Goal: Task Accomplishment & Management: Use online tool/utility

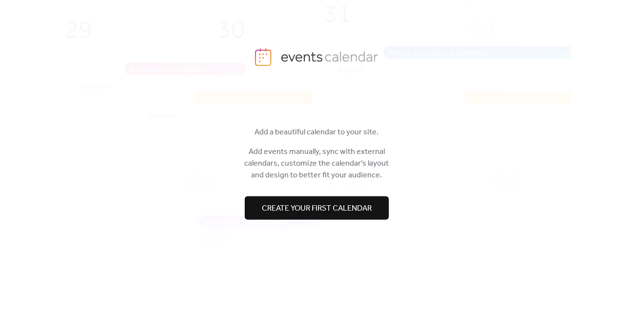
click at [287, 210] on span "Create your first calendar" at bounding box center [317, 209] width 110 height 12
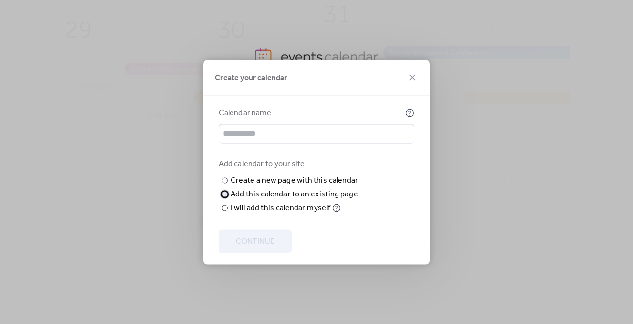
click at [228, 200] on div "​" at bounding box center [224, 194] width 10 height 12
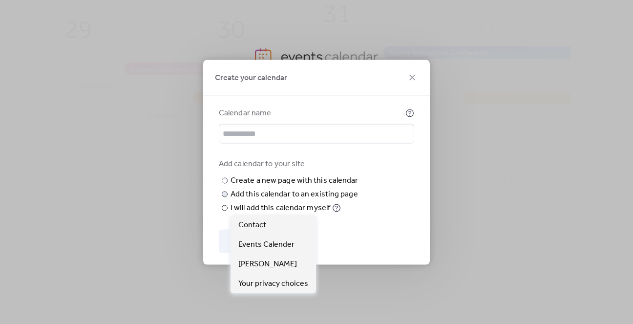
click at [0, 0] on span "Choose page" at bounding box center [0, 0] width 0 height 0
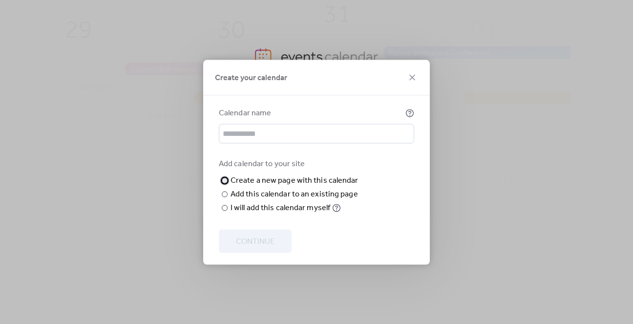
click at [225, 177] on div at bounding box center [225, 180] width 6 height 6
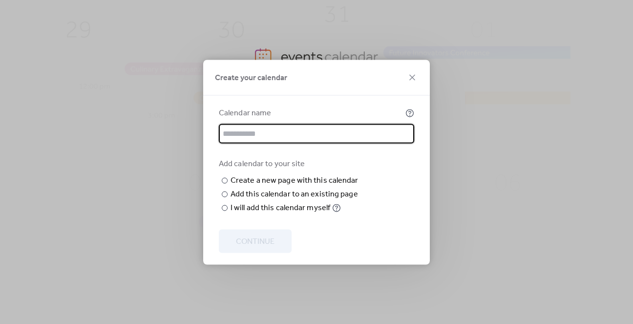
click at [302, 124] on input "text" at bounding box center [316, 134] width 195 height 20
type input "**********"
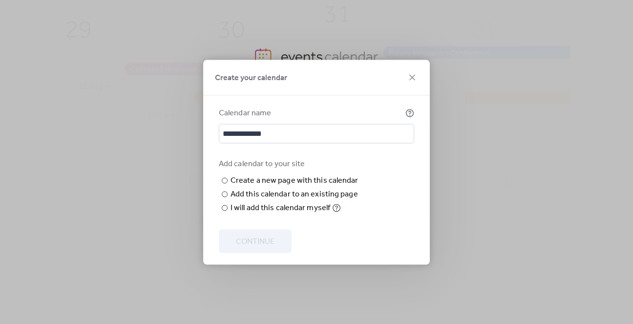
click at [326, 95] on div "**********" at bounding box center [316, 179] width 227 height 169
click at [0, 0] on input "text" at bounding box center [0, 0] width 0 height 0
type input "*"
type input "********"
click at [255, 247] on span "Continue" at bounding box center [255, 241] width 39 height 12
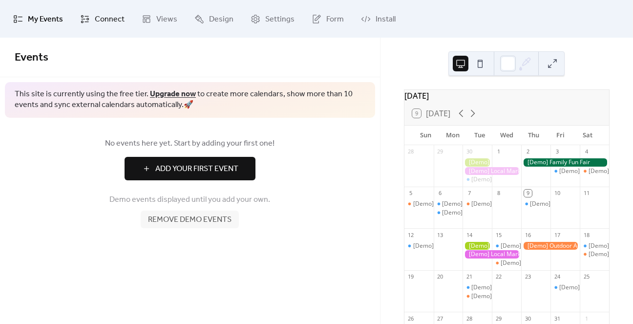
click at [102, 21] on span "Connect" at bounding box center [110, 19] width 30 height 15
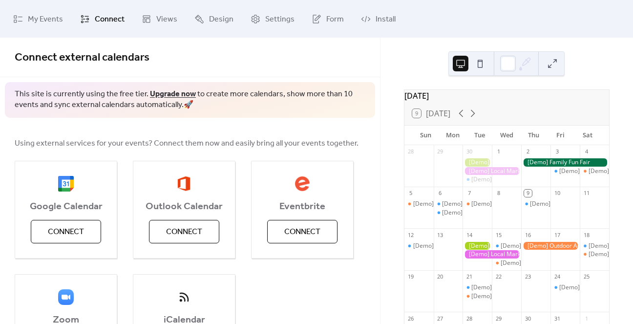
scroll to position [15, 0]
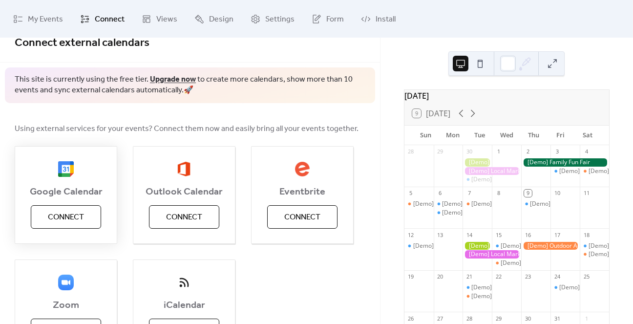
click at [72, 213] on span "Connect" at bounding box center [66, 217] width 36 height 12
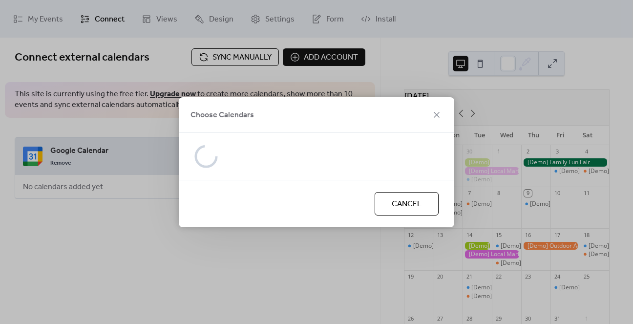
scroll to position [0, 0]
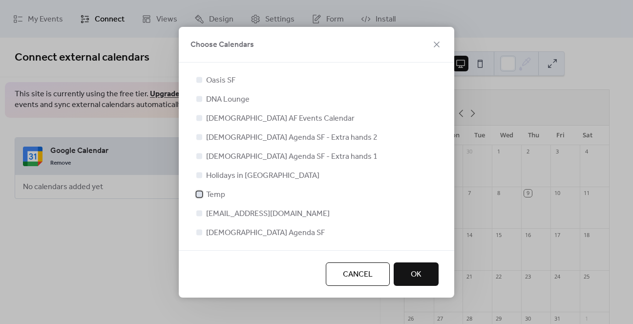
click at [203, 192] on div at bounding box center [199, 194] width 10 height 10
click at [424, 268] on button "OK" at bounding box center [416, 273] width 45 height 23
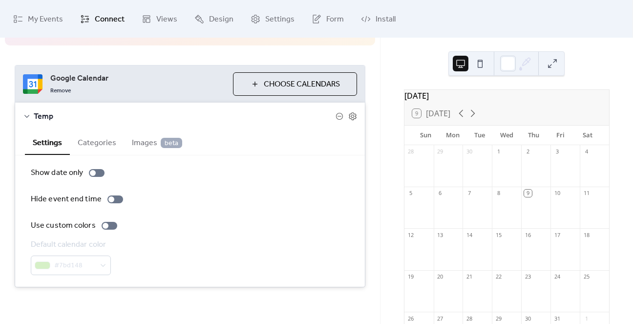
scroll to position [73, 0]
click at [464, 116] on icon at bounding box center [461, 113] width 12 height 12
click at [478, 116] on icon at bounding box center [473, 113] width 12 height 12
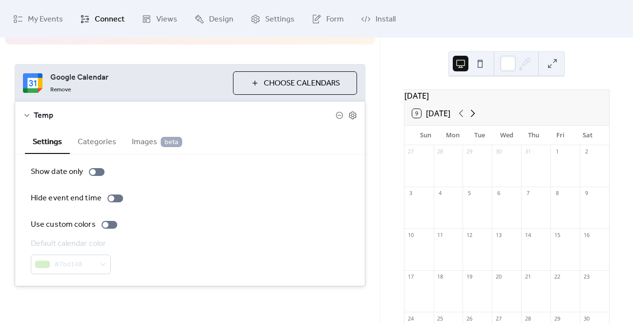
click at [478, 116] on icon at bounding box center [473, 113] width 12 height 12
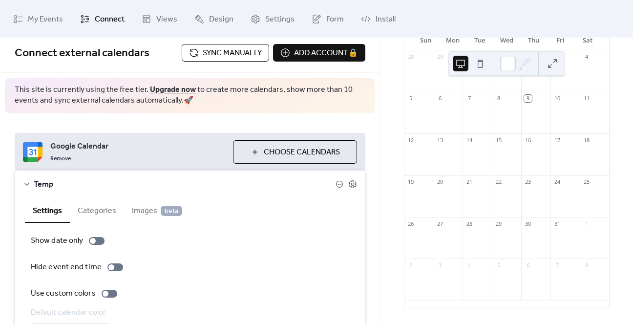
scroll to position [0, 0]
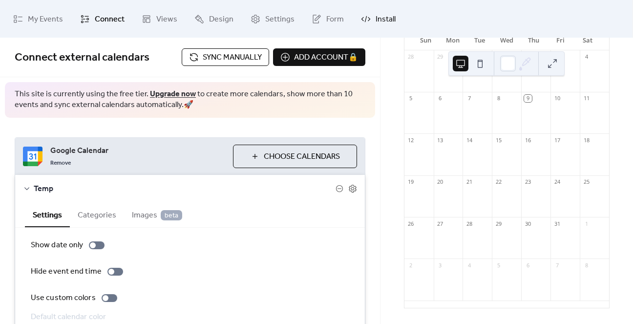
click at [386, 20] on span "Install" at bounding box center [386, 19] width 20 height 15
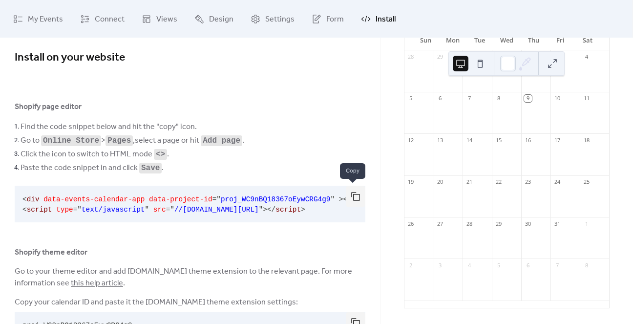
click at [354, 195] on button "button" at bounding box center [356, 196] width 20 height 21
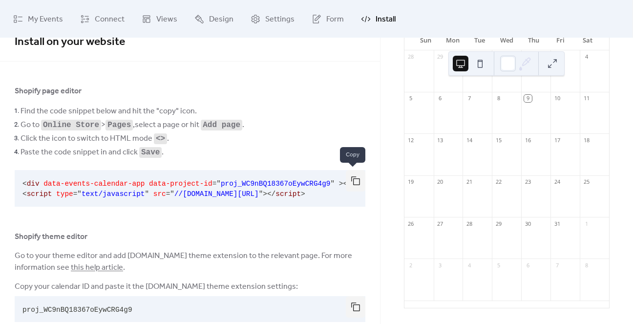
click at [354, 175] on button "button" at bounding box center [356, 180] width 20 height 21
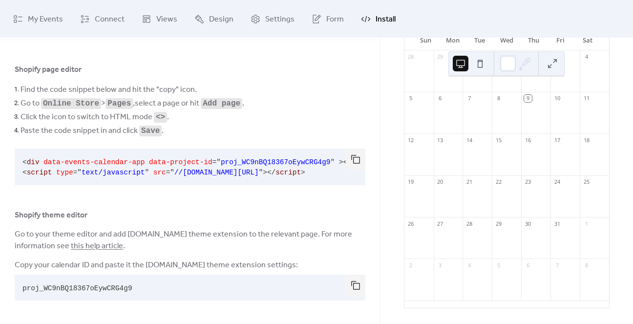
scroll to position [0, 0]
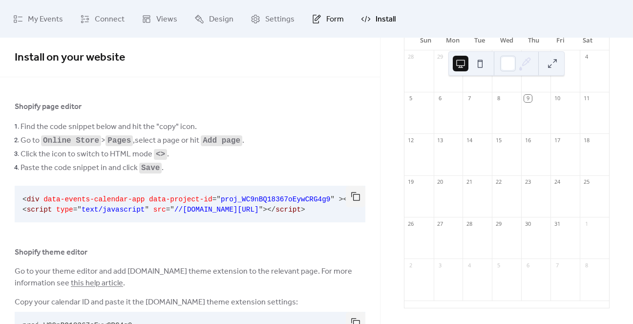
click at [331, 12] on span "Form" at bounding box center [335, 19] width 18 height 15
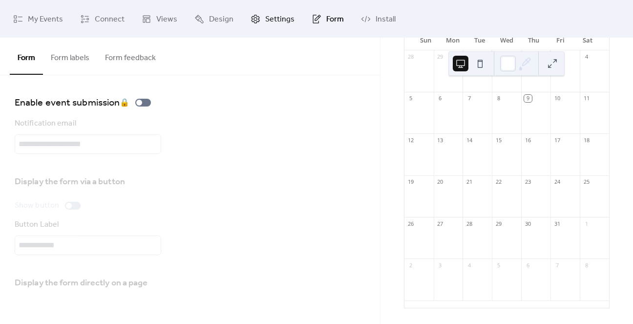
click at [270, 17] on span "Settings" at bounding box center [279, 19] width 29 height 15
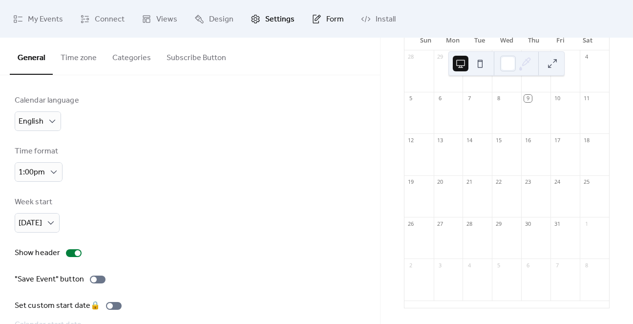
click at [321, 18] on link "Form" at bounding box center [327, 19] width 47 height 30
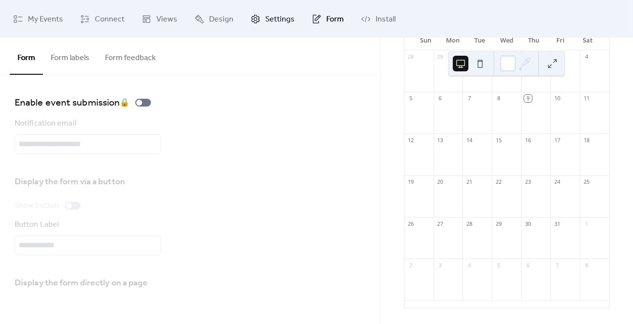
click at [272, 14] on span "Settings" at bounding box center [279, 19] width 29 height 15
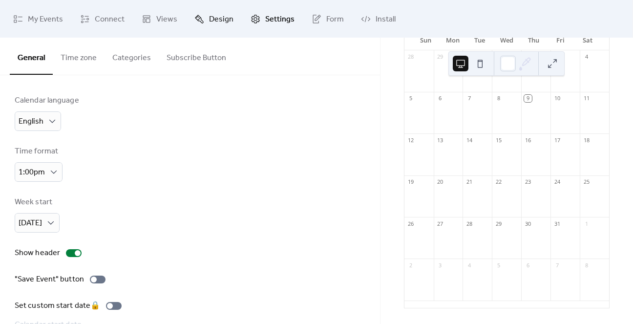
click at [211, 13] on span "Design" at bounding box center [221, 19] width 24 height 15
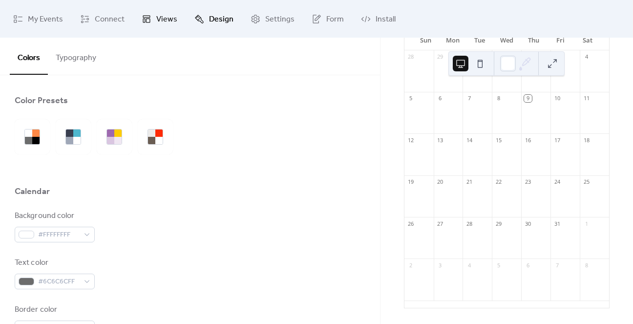
click at [160, 15] on span "Views" at bounding box center [166, 19] width 21 height 15
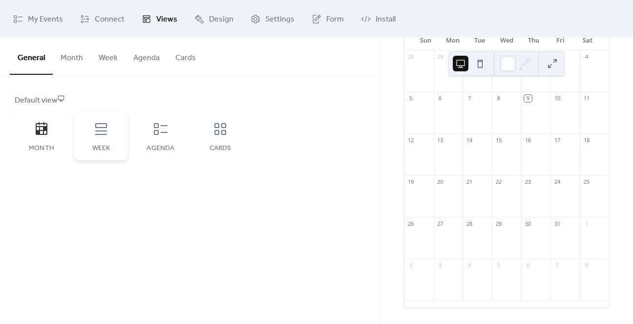
click at [105, 145] on div "Week" at bounding box center [101, 149] width 34 height 8
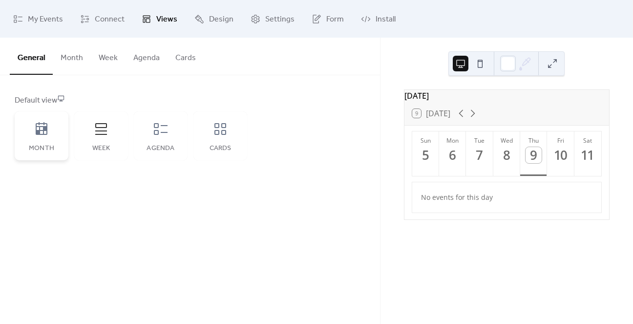
click at [42, 141] on div "Month" at bounding box center [42, 135] width 54 height 49
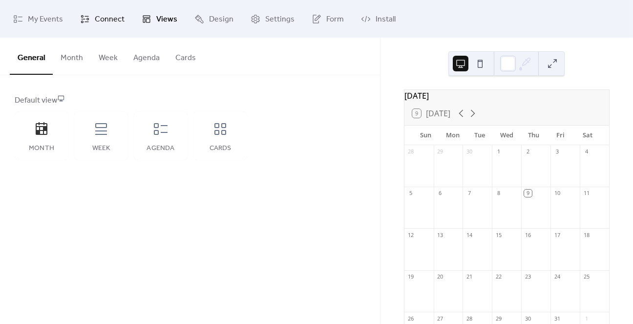
click at [107, 19] on span "Connect" at bounding box center [110, 19] width 30 height 15
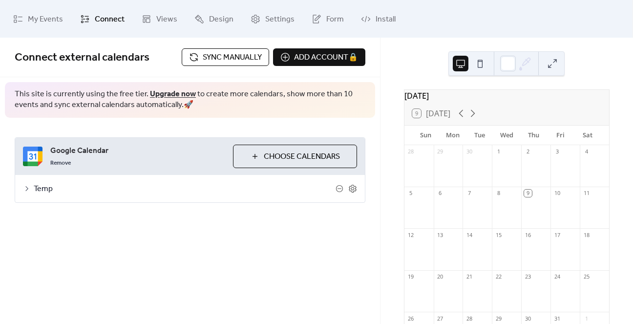
click at [166, 94] on link "Upgrade now" at bounding box center [173, 93] width 46 height 15
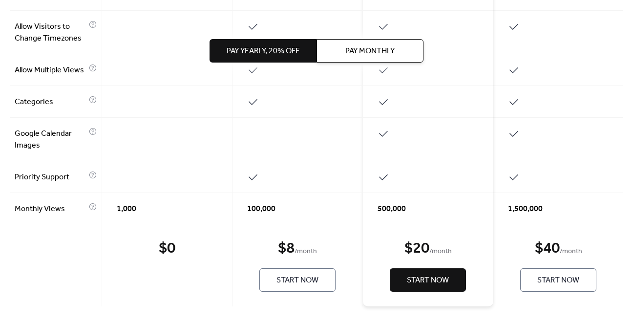
scroll to position [564, 0]
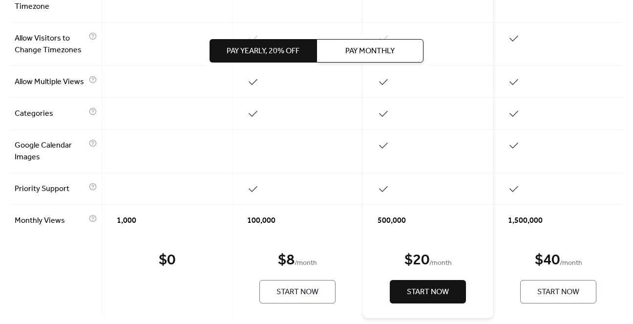
click at [137, 201] on div at bounding box center [167, 189] width 130 height 32
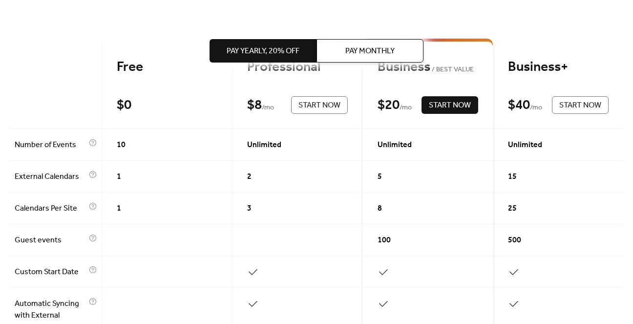
scroll to position [0, 0]
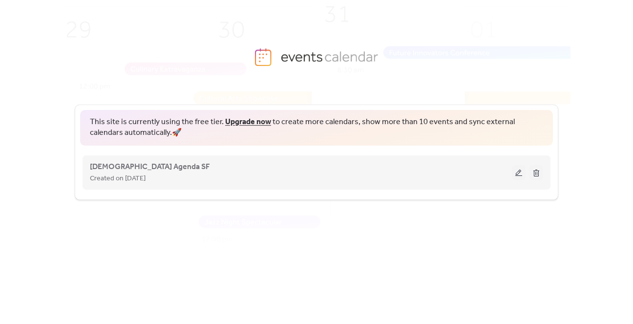
click at [139, 174] on span "Created on [DATE]" at bounding box center [118, 179] width 56 height 12
click at [109, 161] on span "[DEMOGRAPHIC_DATA] Agenda SF" at bounding box center [150, 167] width 120 height 12
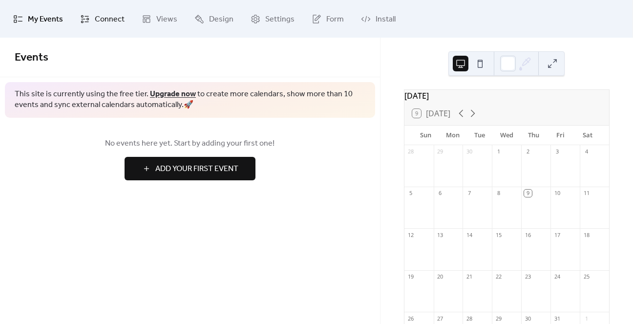
click at [98, 17] on span "Connect" at bounding box center [110, 19] width 30 height 15
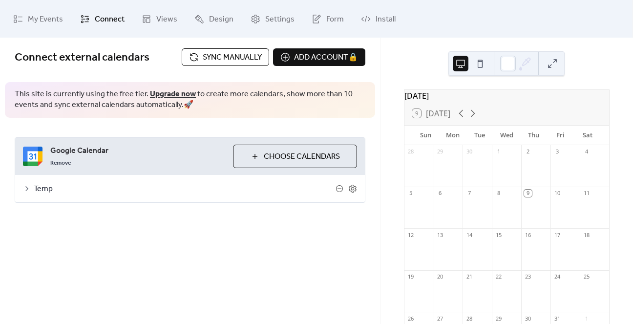
click at [36, 187] on span "Temp" at bounding box center [185, 189] width 302 height 12
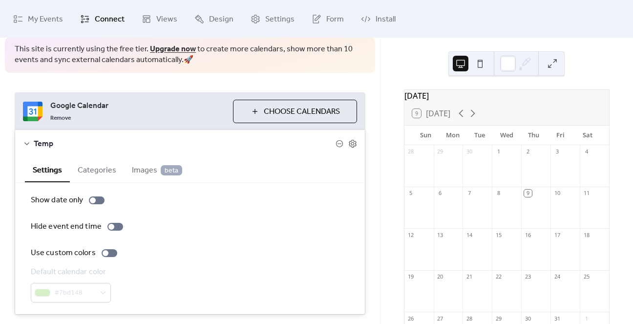
scroll to position [73, 0]
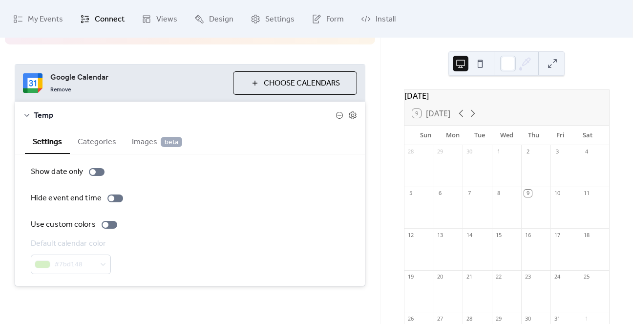
click at [93, 148] on button "Categories" at bounding box center [97, 141] width 54 height 24
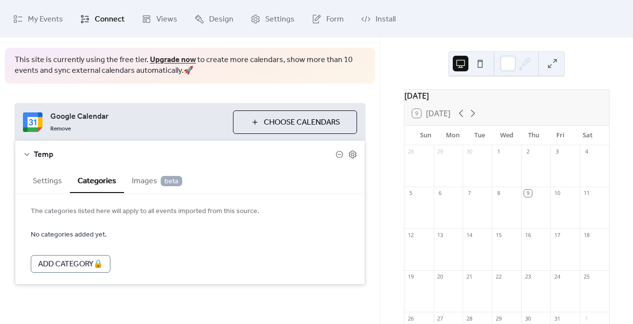
scroll to position [33, 0]
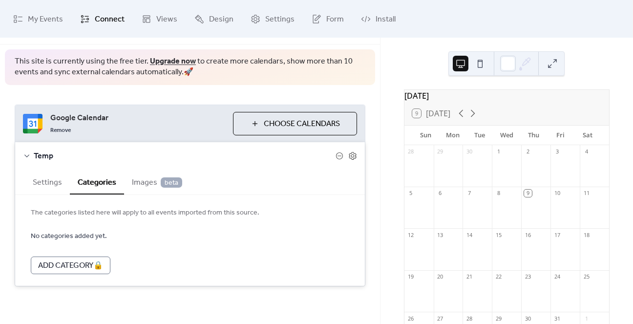
click at [150, 178] on span "Images beta" at bounding box center [157, 183] width 50 height 12
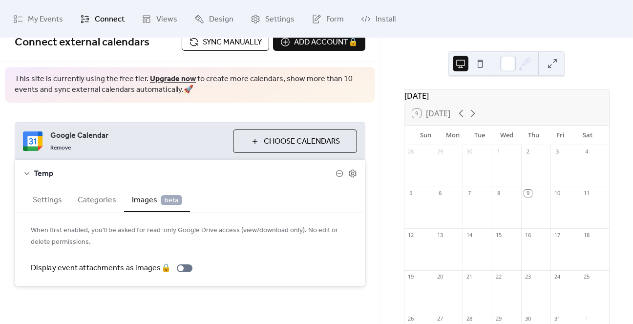
click at [39, 206] on button "Settings" at bounding box center [47, 199] width 45 height 24
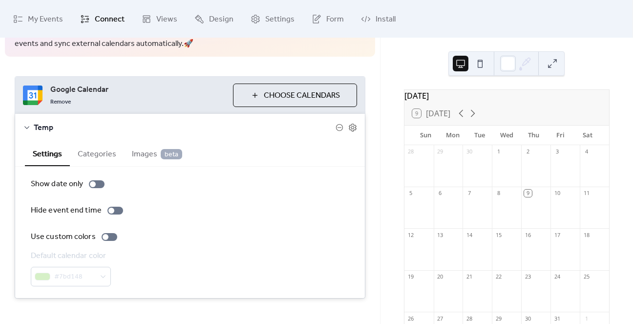
scroll to position [59, 0]
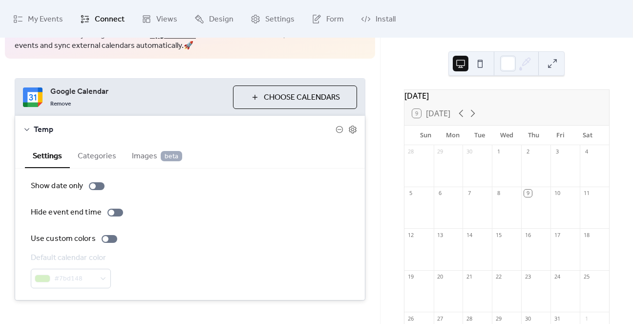
click at [26, 126] on icon at bounding box center [27, 130] width 8 height 8
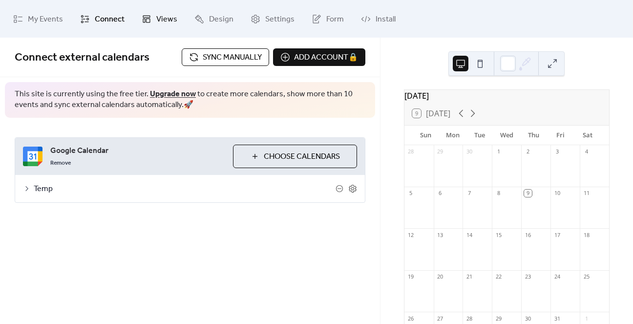
click at [174, 21] on span "Views" at bounding box center [166, 19] width 21 height 15
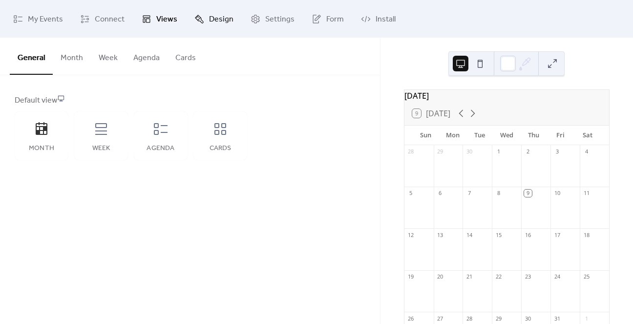
click at [209, 18] on span "Design" at bounding box center [221, 19] width 24 height 15
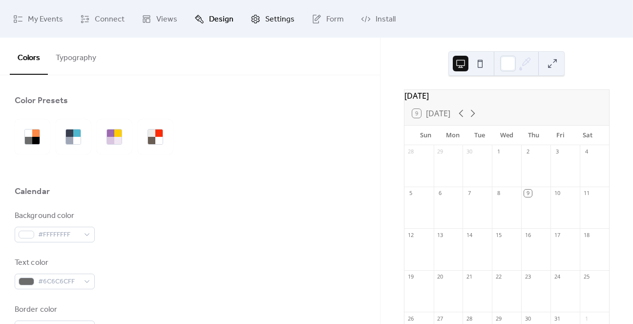
click at [265, 18] on span "Settings" at bounding box center [279, 19] width 29 height 15
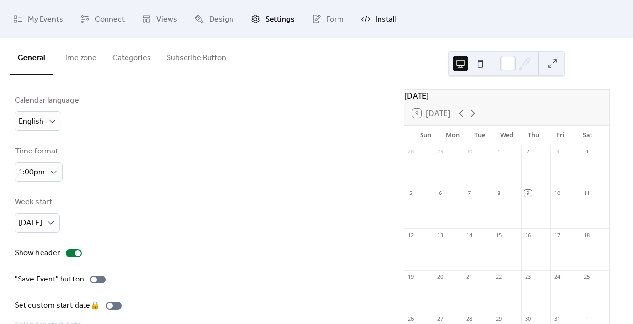
click at [382, 12] on span "Install" at bounding box center [386, 19] width 20 height 15
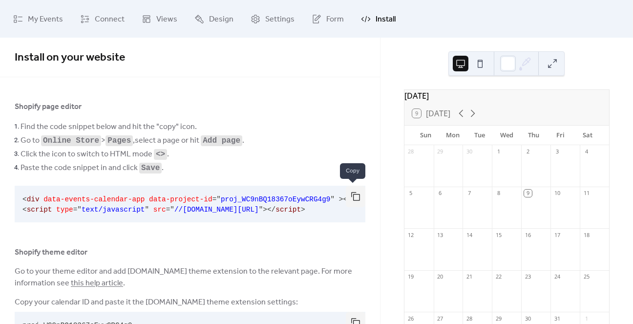
click at [350, 192] on button "button" at bounding box center [356, 196] width 20 height 21
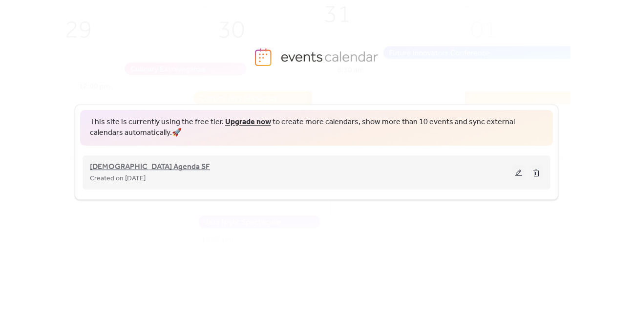
click at [120, 164] on span "[DEMOGRAPHIC_DATA] Agenda SF" at bounding box center [150, 167] width 120 height 12
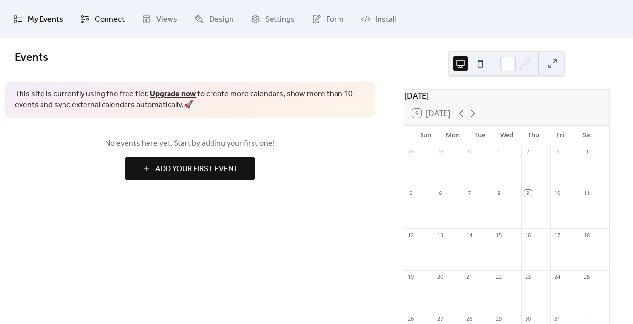
click at [107, 16] on span "Connect" at bounding box center [110, 19] width 30 height 15
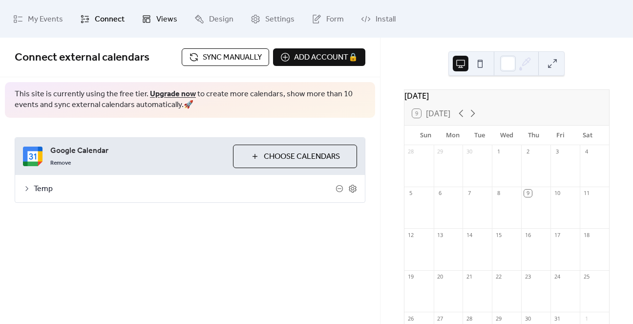
click at [160, 16] on span "Views" at bounding box center [166, 19] width 21 height 15
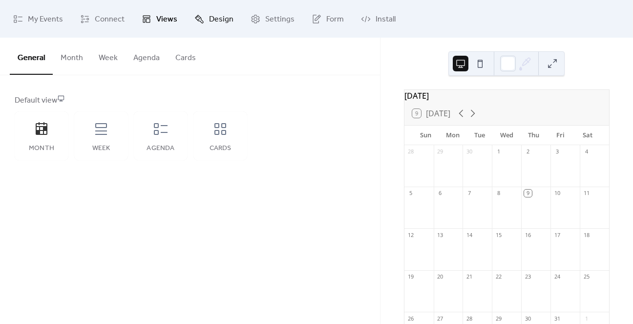
click at [209, 17] on span "Design" at bounding box center [221, 19] width 24 height 15
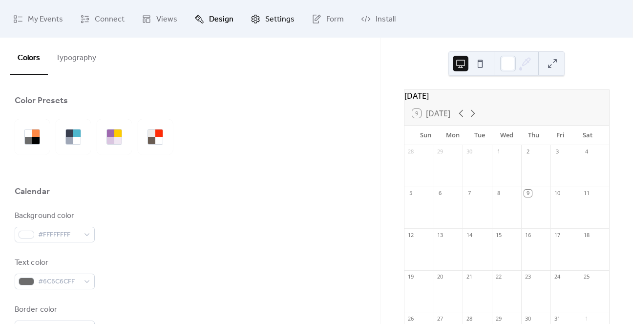
click at [261, 13] on link "Settings" at bounding box center [272, 19] width 59 height 30
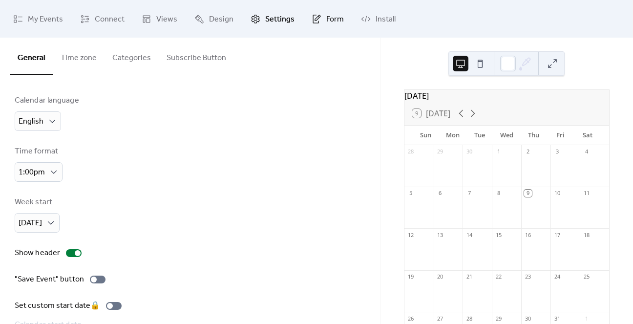
click at [329, 13] on span "Form" at bounding box center [335, 19] width 18 height 15
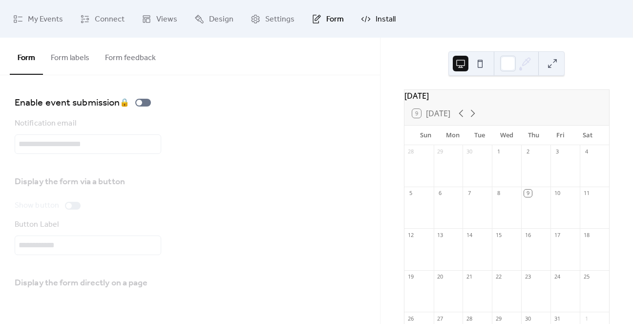
click at [376, 14] on span "Install" at bounding box center [386, 19] width 20 height 15
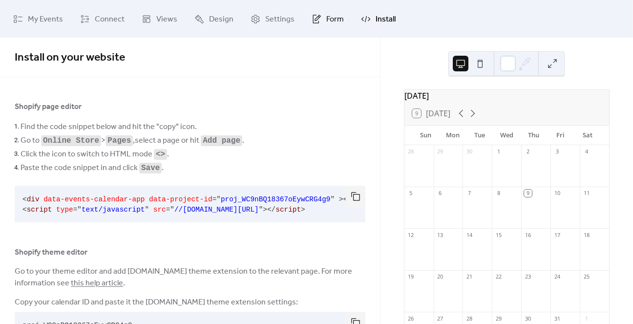
click at [324, 29] on link "Form" at bounding box center [327, 19] width 47 height 30
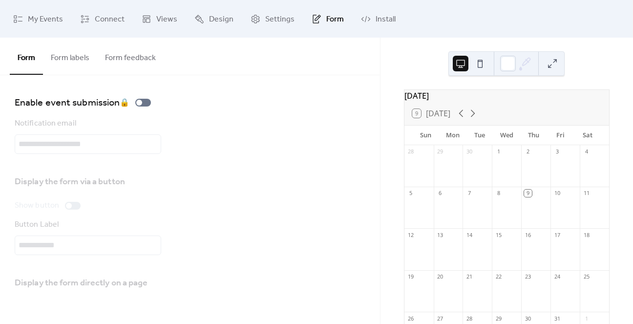
click at [70, 51] on button "Form labels" at bounding box center [70, 56] width 54 height 36
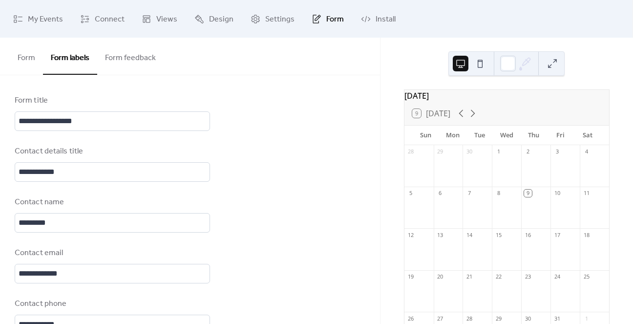
click at [132, 51] on button "Form feedback" at bounding box center [130, 56] width 66 height 36
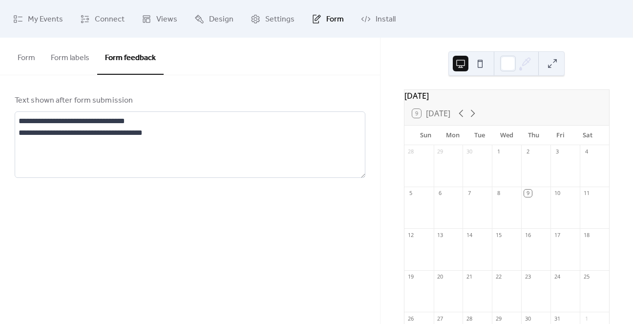
click at [63, 56] on button "Form labels" at bounding box center [70, 56] width 54 height 36
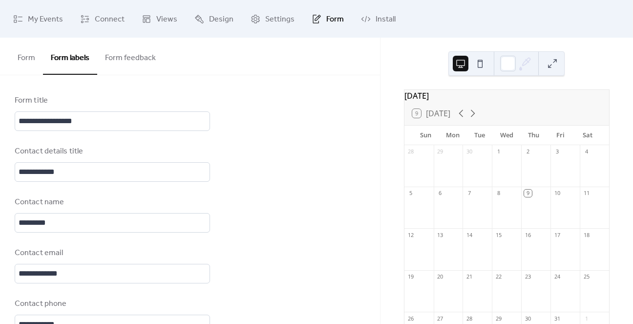
click at [29, 56] on button "Form" at bounding box center [26, 56] width 33 height 36
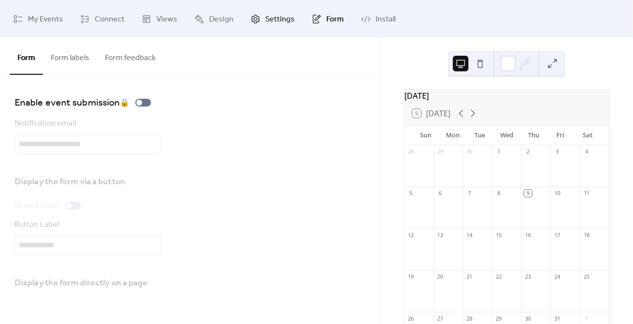
click at [254, 17] on icon at bounding box center [256, 19] width 10 height 10
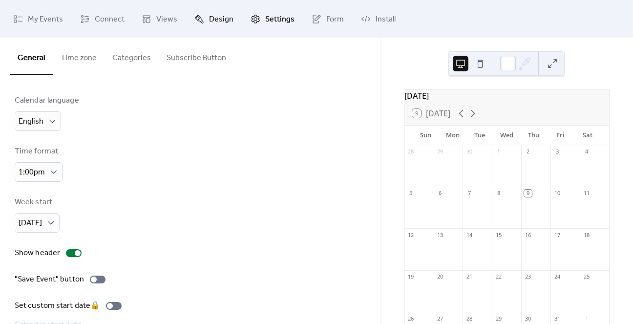
click at [210, 18] on span "Design" at bounding box center [221, 19] width 24 height 15
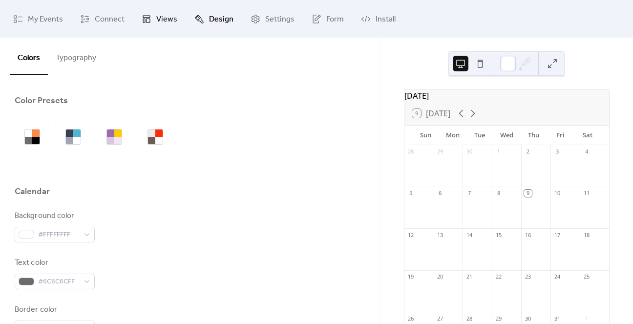
click at [141, 23] on link "Views" at bounding box center [159, 19] width 50 height 30
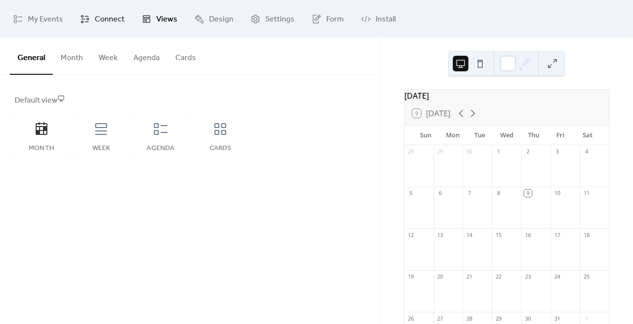
click at [109, 22] on span "Connect" at bounding box center [110, 19] width 30 height 15
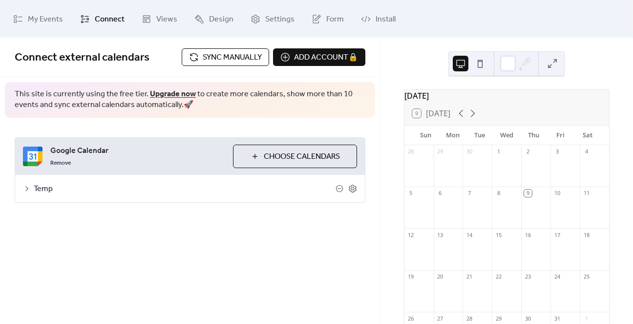
click at [189, 54] on button "Sync manually" at bounding box center [225, 57] width 87 height 18
click at [35, 188] on span "Temp" at bounding box center [185, 189] width 302 height 12
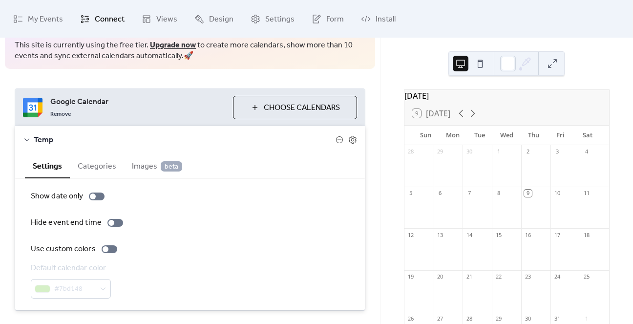
scroll to position [73, 0]
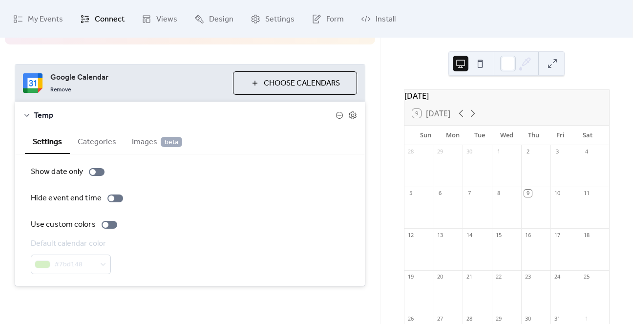
click at [100, 143] on button "Categories" at bounding box center [97, 141] width 54 height 24
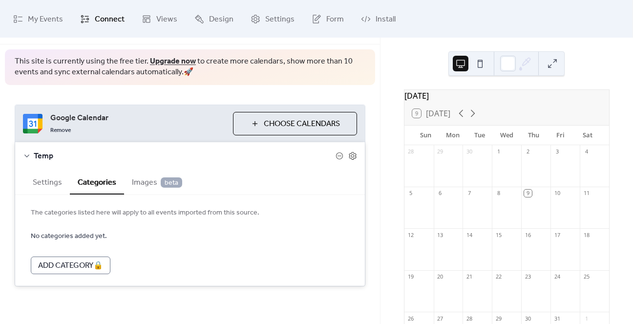
click at [139, 180] on span "Images beta" at bounding box center [157, 183] width 50 height 12
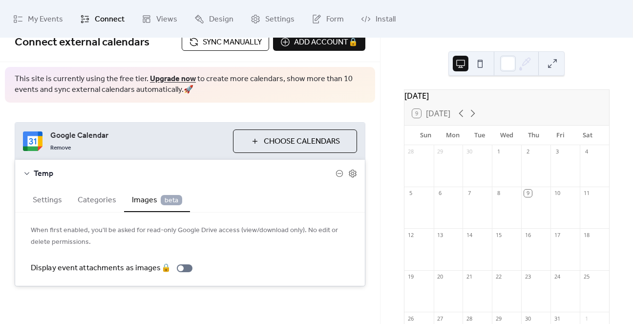
click at [94, 197] on button "Categories" at bounding box center [97, 199] width 54 height 24
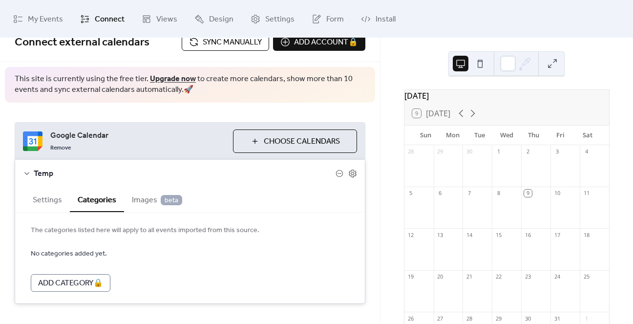
click at [56, 197] on button "Settings" at bounding box center [47, 199] width 45 height 24
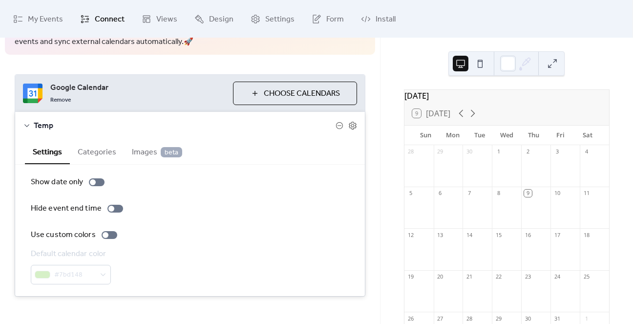
scroll to position [58, 0]
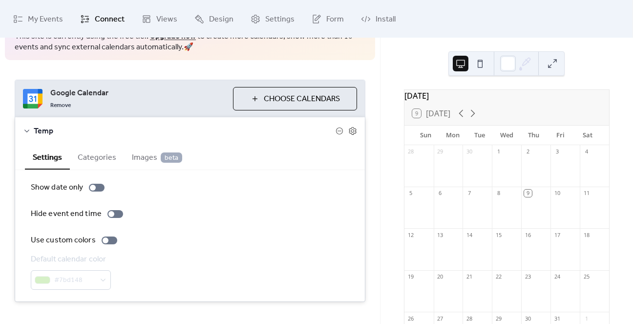
click at [30, 131] on icon at bounding box center [27, 131] width 8 height 8
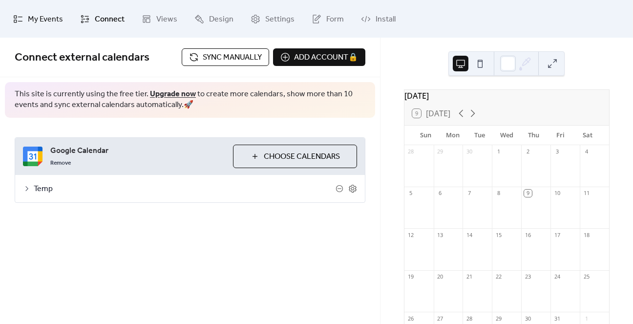
click at [46, 19] on span "My Events" at bounding box center [45, 19] width 35 height 15
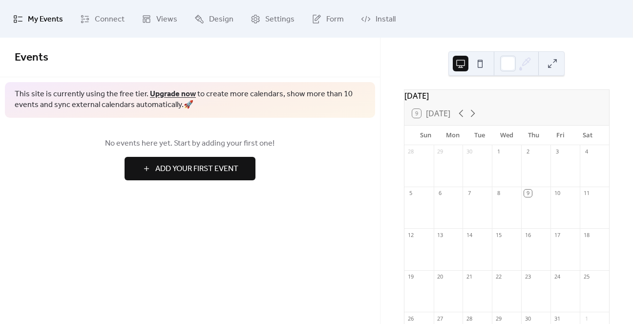
click at [233, 167] on span "Add Your First Event" at bounding box center [196, 169] width 83 height 12
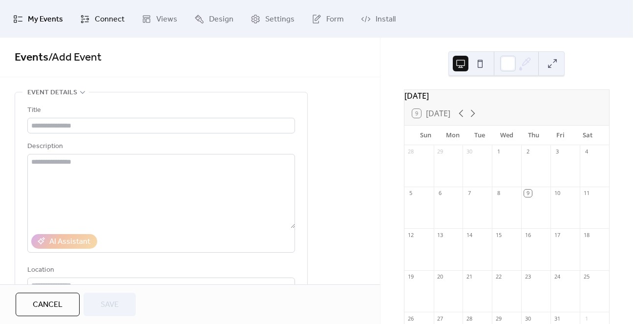
click at [110, 21] on span "Connect" at bounding box center [110, 19] width 30 height 15
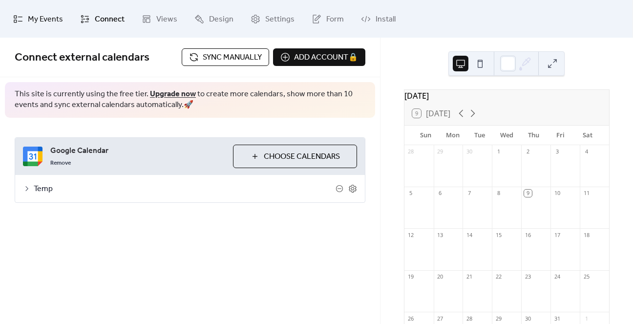
click at [47, 14] on span "My Events" at bounding box center [45, 19] width 35 height 15
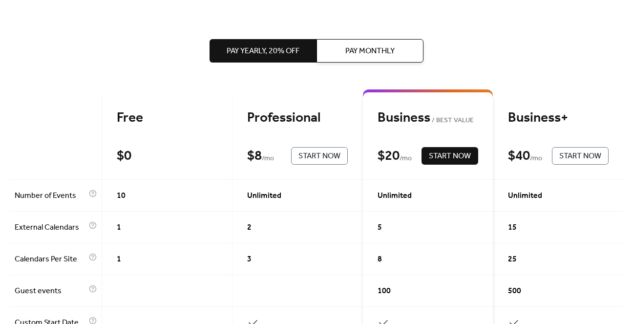
scroll to position [5, 0]
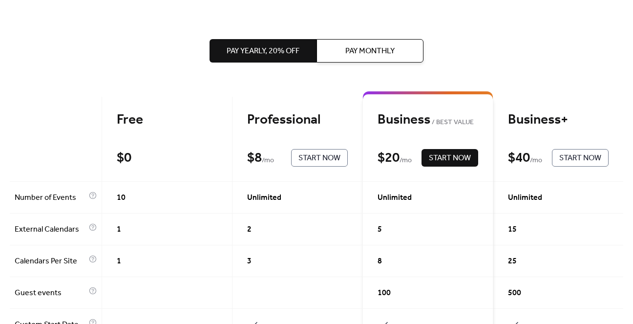
click at [356, 54] on span "Pay Monthly" at bounding box center [369, 51] width 49 height 12
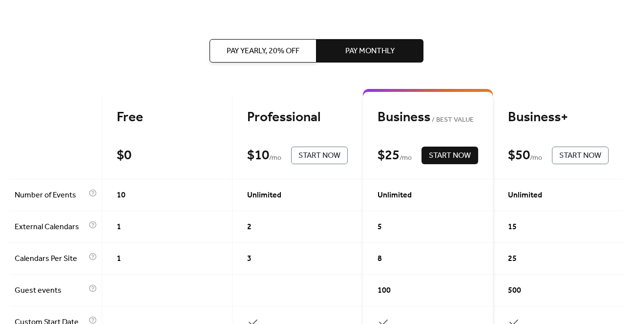
scroll to position [0, 0]
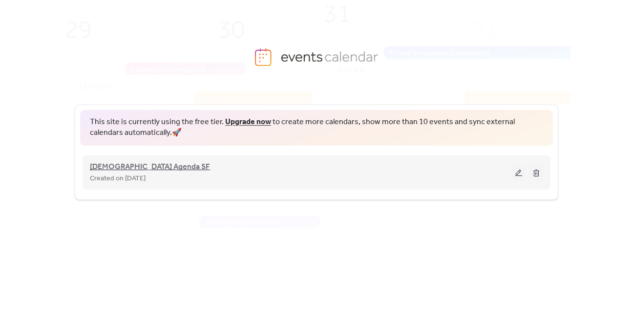
click at [134, 161] on span "[DEMOGRAPHIC_DATA] Agenda SF" at bounding box center [150, 167] width 120 height 12
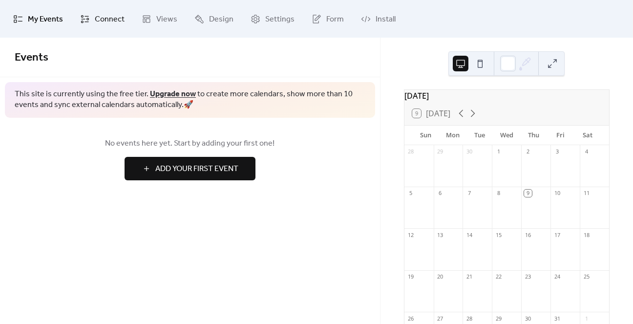
click at [96, 18] on span "Connect" at bounding box center [110, 19] width 30 height 15
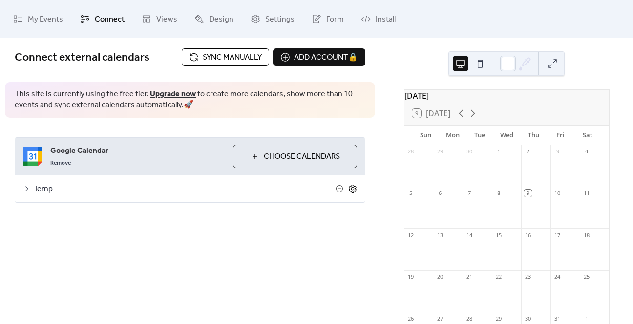
click at [353, 190] on icon at bounding box center [352, 188] width 9 height 9
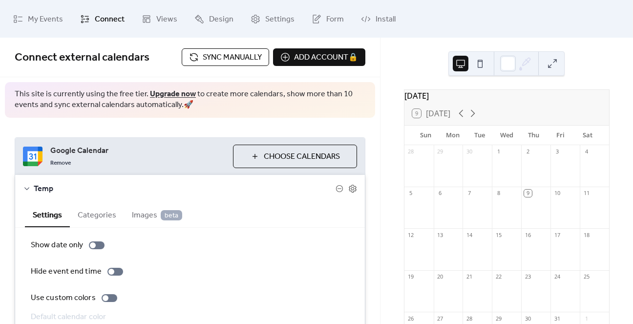
click at [26, 188] on icon at bounding box center [27, 189] width 8 height 8
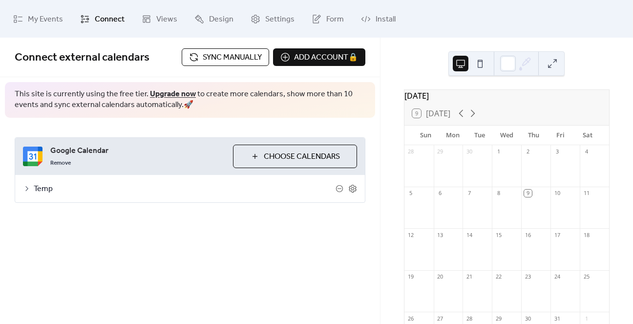
click at [484, 63] on button at bounding box center [480, 64] width 16 height 16
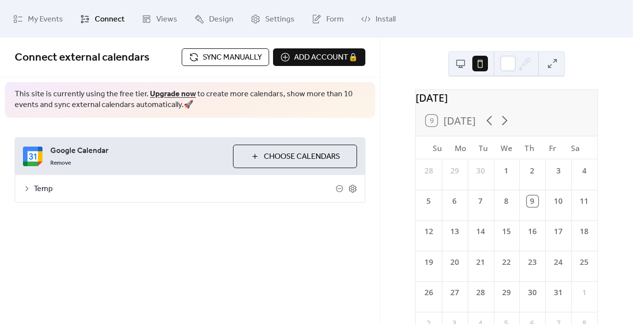
click at [463, 65] on button at bounding box center [461, 64] width 16 height 16
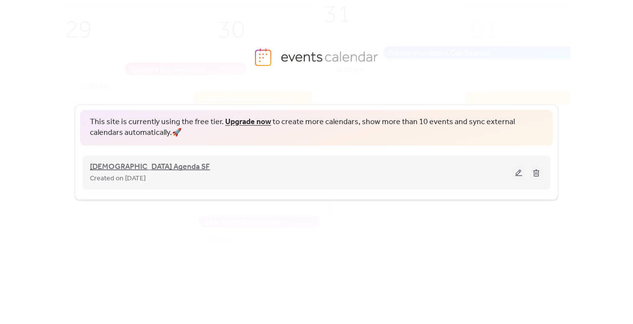
click at [124, 166] on span "[DEMOGRAPHIC_DATA] Agenda SF" at bounding box center [150, 167] width 120 height 12
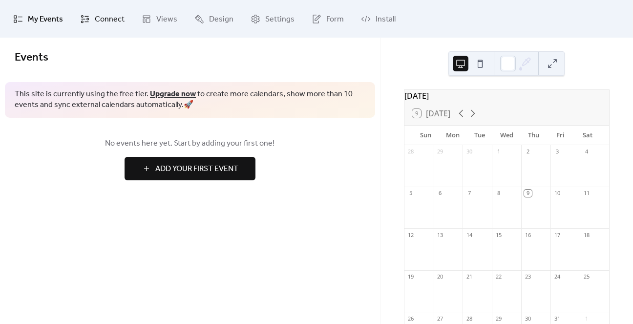
click at [102, 20] on span "Connect" at bounding box center [110, 19] width 30 height 15
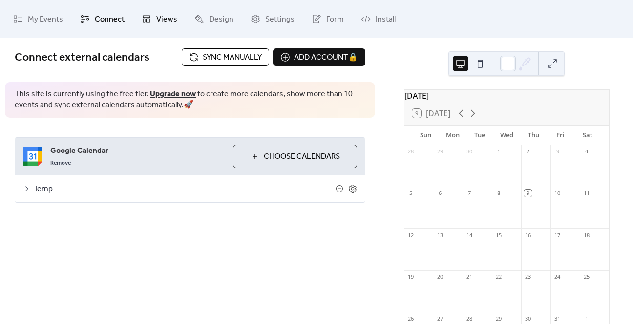
click at [158, 20] on span "Views" at bounding box center [166, 19] width 21 height 15
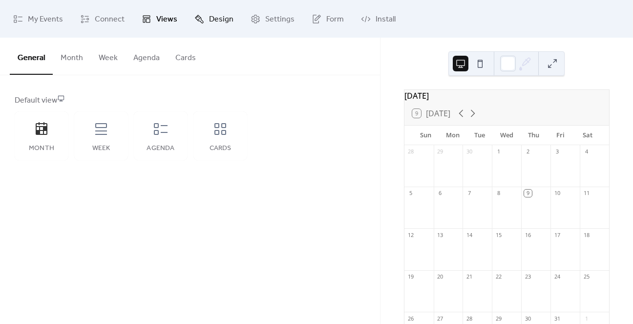
click at [209, 18] on span "Design" at bounding box center [221, 19] width 24 height 15
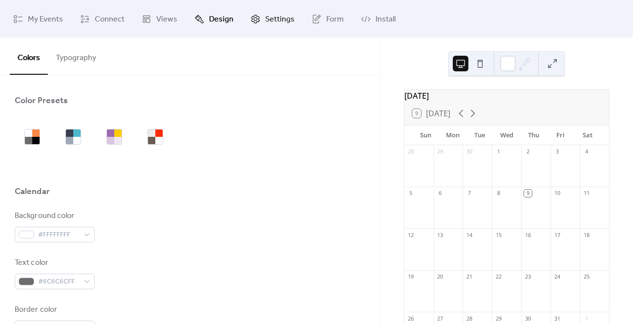
click at [252, 19] on icon at bounding box center [256, 19] width 10 height 10
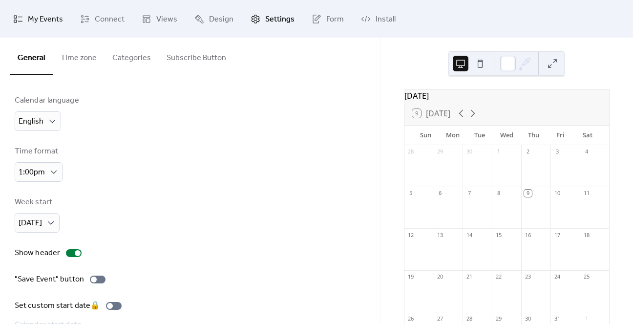
click at [45, 13] on span "My Events" at bounding box center [45, 19] width 35 height 15
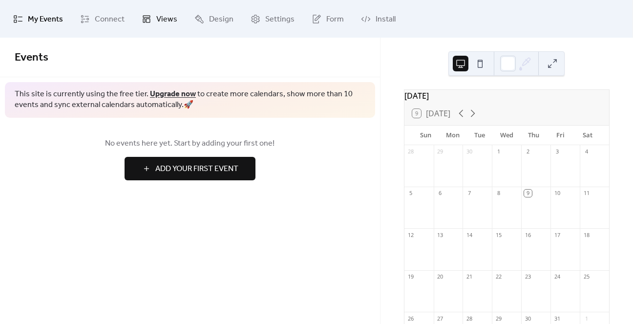
click at [163, 16] on span "Views" at bounding box center [166, 19] width 21 height 15
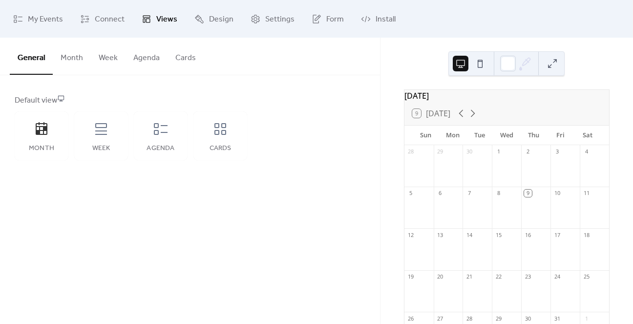
click at [68, 59] on button "Month" at bounding box center [72, 56] width 38 height 36
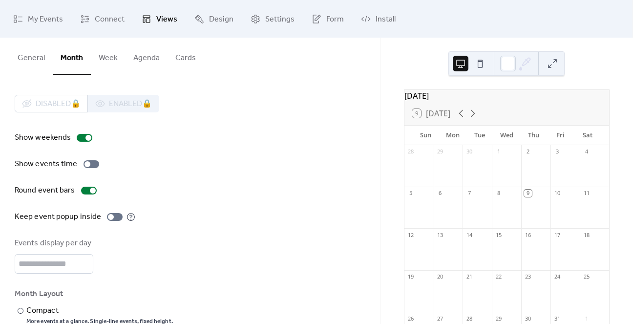
click at [101, 59] on button "Week" at bounding box center [108, 56] width 35 height 36
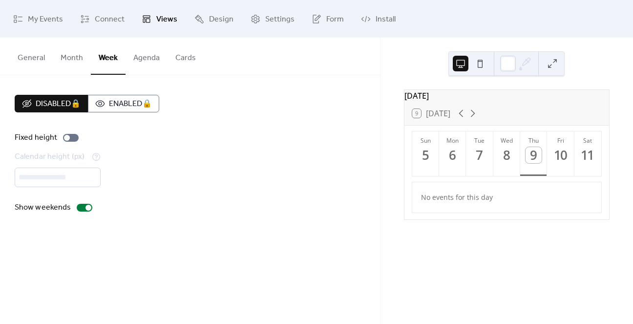
click at [140, 55] on button "Agenda" at bounding box center [147, 56] width 42 height 36
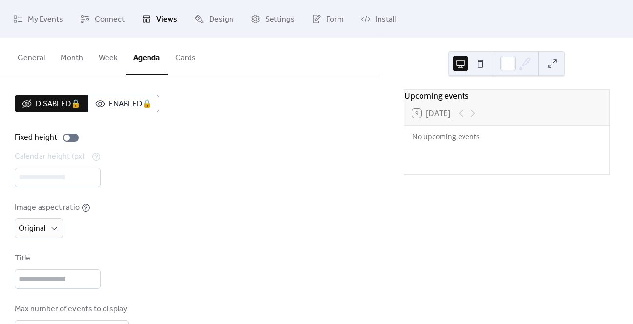
click at [30, 58] on button "General" at bounding box center [31, 56] width 43 height 36
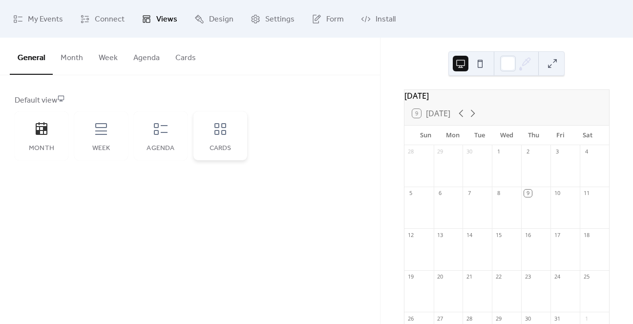
click at [224, 137] on div "Cards" at bounding box center [220, 135] width 54 height 49
click at [171, 139] on div "Agenda" at bounding box center [161, 135] width 54 height 49
click at [117, 137] on div "Week" at bounding box center [101, 135] width 54 height 49
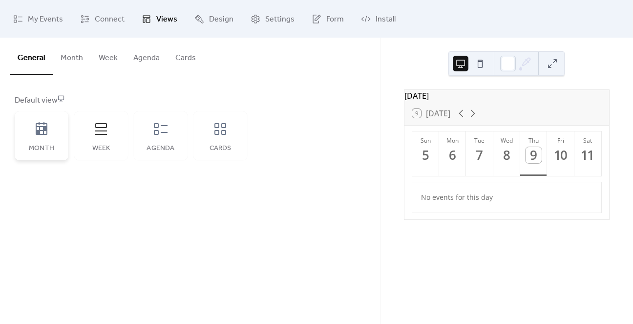
click at [38, 137] on div "Month" at bounding box center [42, 135] width 54 height 49
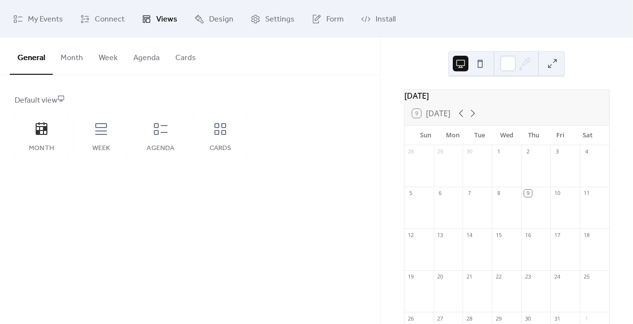
click at [56, 226] on div "General Month Week Agenda Cards Default view Month Week Agenda Cards Disabled 🔒…" at bounding box center [190, 181] width 380 height 286
click at [67, 56] on button "Month" at bounding box center [72, 56] width 38 height 36
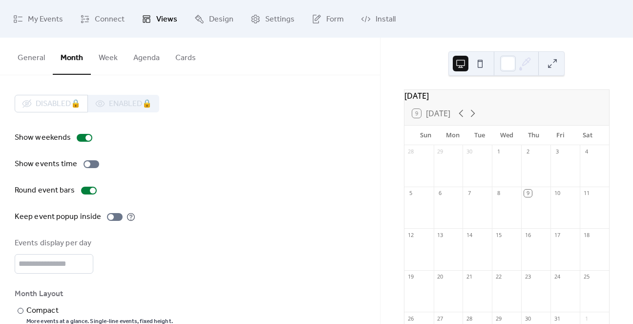
click at [39, 63] on button "General" at bounding box center [31, 56] width 43 height 36
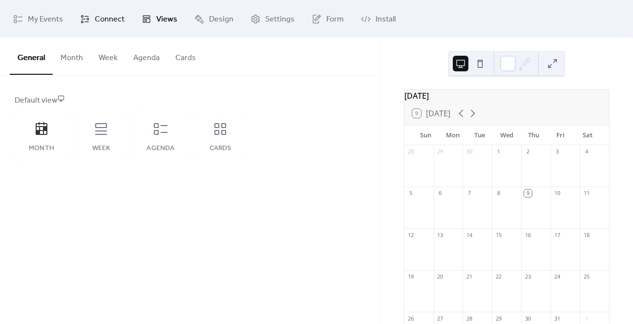
click at [113, 16] on span "Connect" at bounding box center [110, 19] width 30 height 15
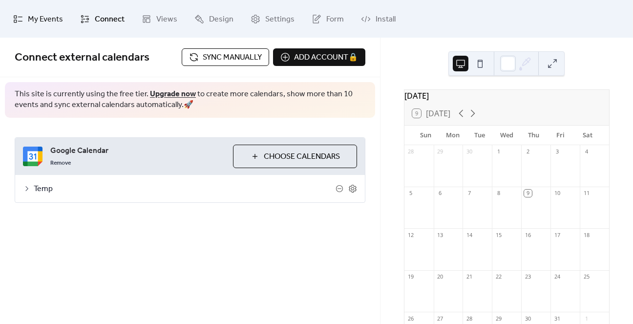
click at [41, 18] on span "My Events" at bounding box center [45, 19] width 35 height 15
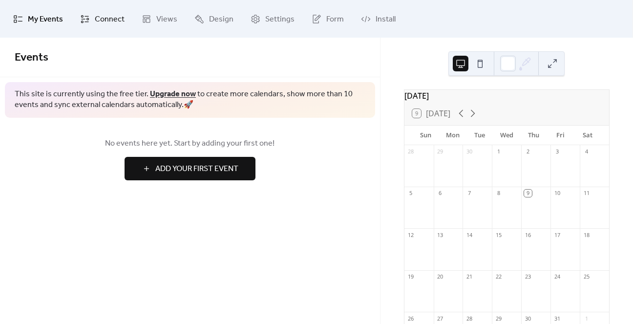
click at [96, 18] on span "Connect" at bounding box center [110, 19] width 30 height 15
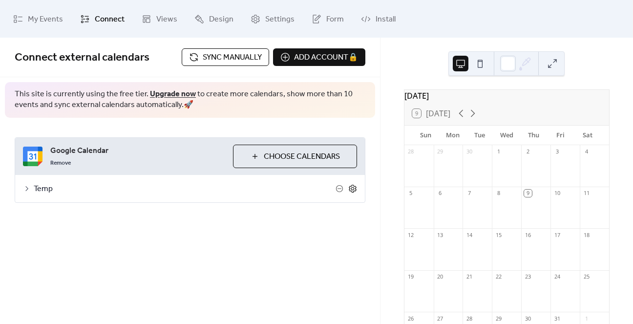
click at [353, 187] on icon at bounding box center [352, 188] width 9 height 9
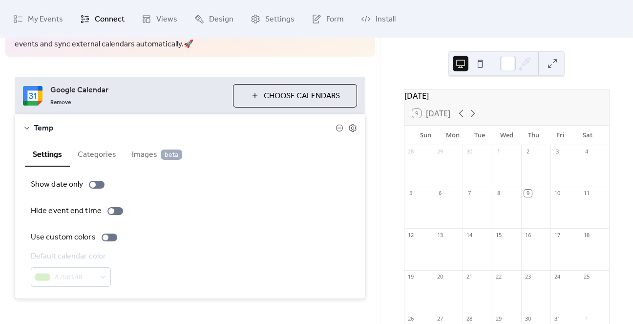
scroll to position [73, 0]
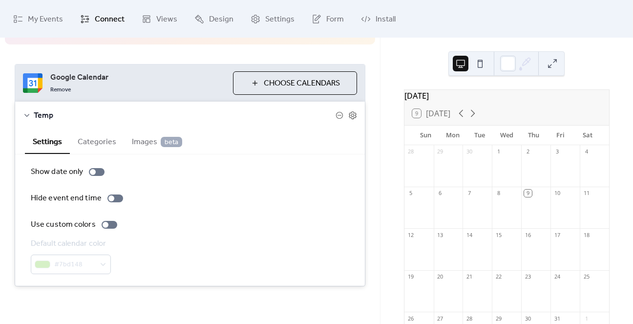
click at [100, 142] on button "Categories" at bounding box center [97, 141] width 54 height 24
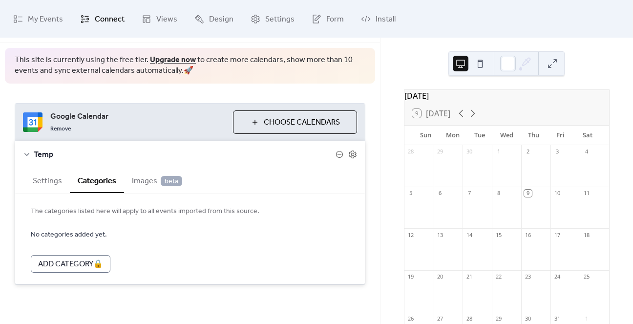
scroll to position [33, 0]
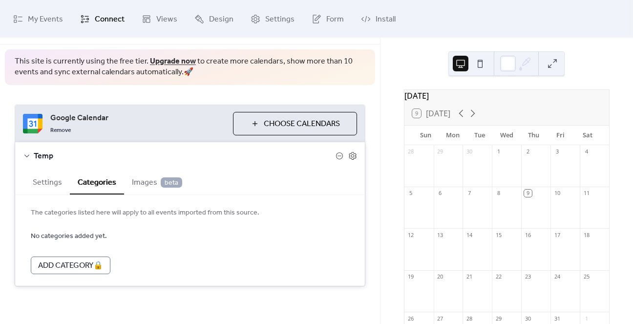
click at [156, 180] on span "Images beta" at bounding box center [157, 183] width 50 height 12
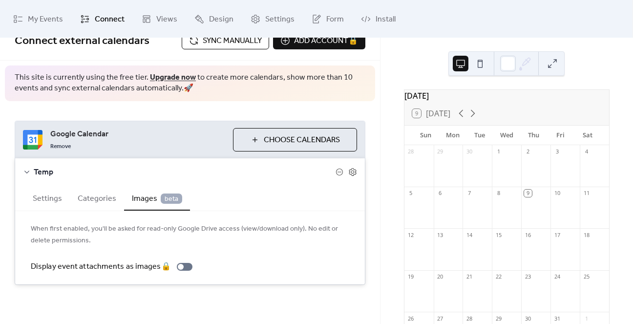
scroll to position [15, 0]
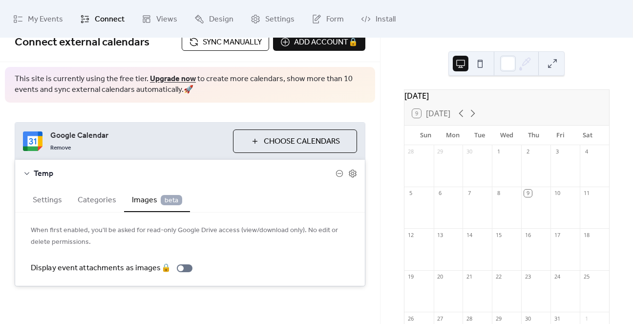
click at [109, 190] on button "Categories" at bounding box center [97, 199] width 54 height 24
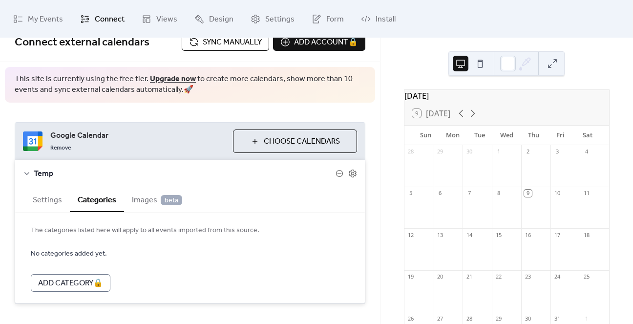
click at [48, 193] on button "Settings" at bounding box center [47, 199] width 45 height 24
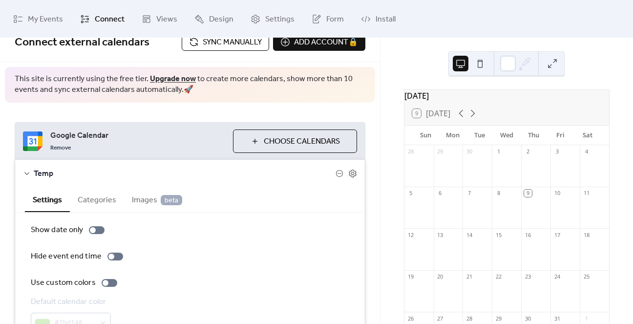
click at [25, 175] on icon at bounding box center [27, 173] width 8 height 8
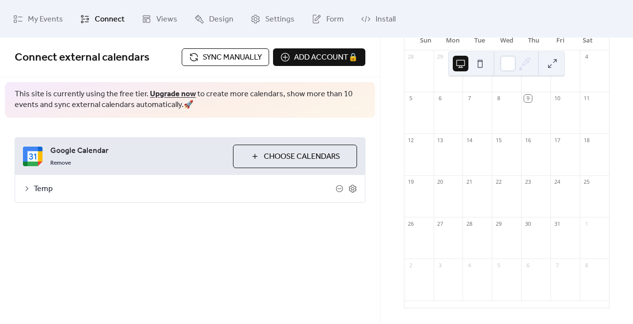
scroll to position [0, 0]
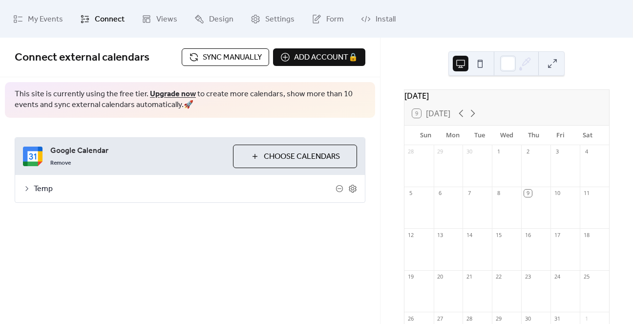
click at [218, 52] on span "Sync manually" at bounding box center [232, 58] width 59 height 12
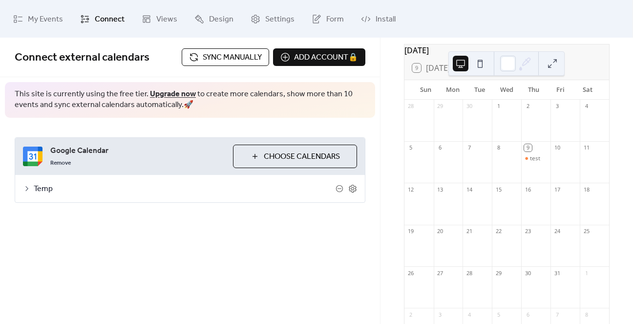
scroll to position [43, 0]
click at [530, 165] on div "test" at bounding box center [535, 161] width 10 height 8
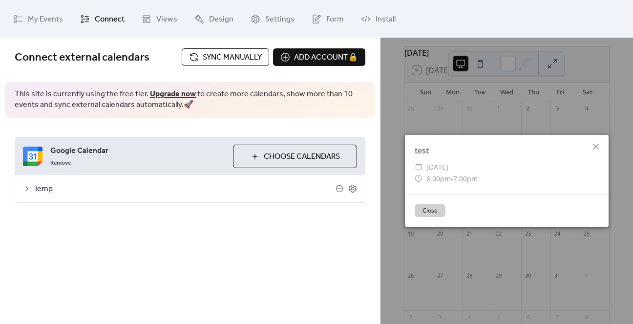
click at [437, 208] on button "Close" at bounding box center [430, 210] width 31 height 13
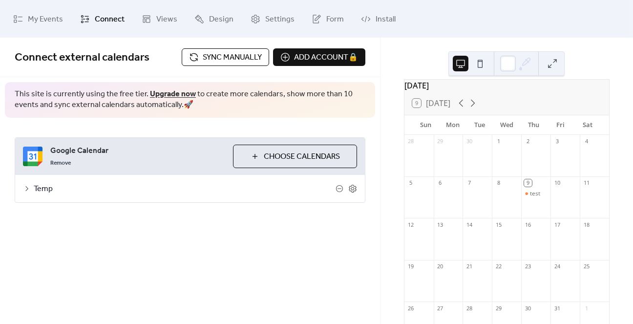
scroll to position [0, 0]
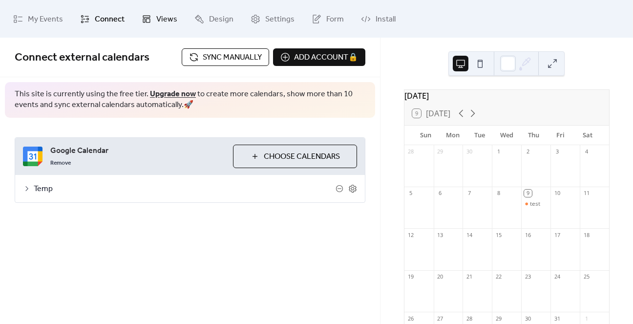
click at [147, 22] on icon at bounding box center [147, 19] width 10 height 10
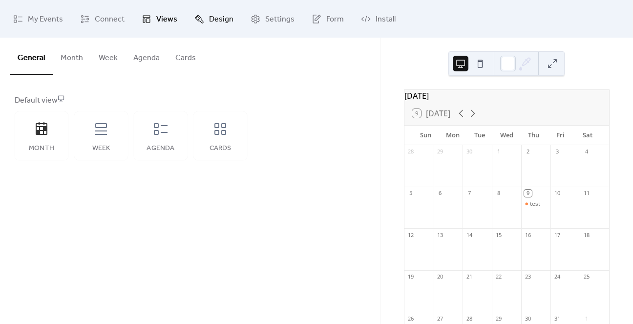
click at [209, 12] on span "Design" at bounding box center [221, 19] width 24 height 15
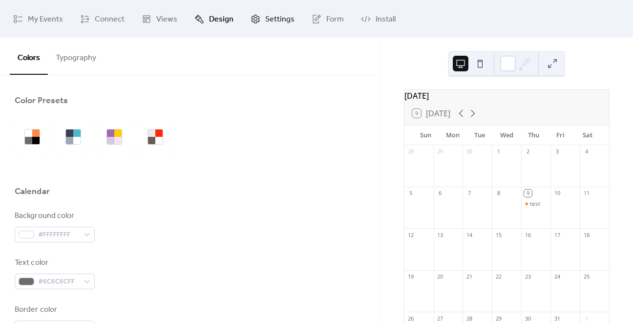
click at [261, 12] on link "Settings" at bounding box center [272, 19] width 59 height 30
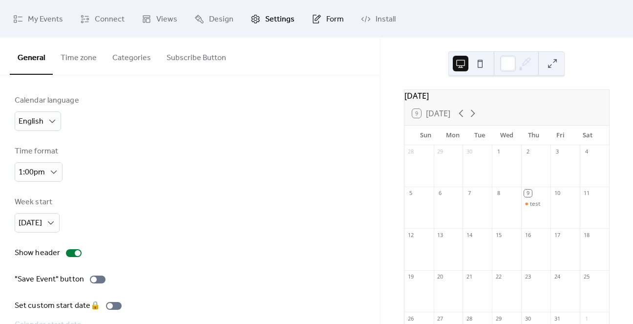
click at [326, 16] on span "Form" at bounding box center [335, 19] width 18 height 15
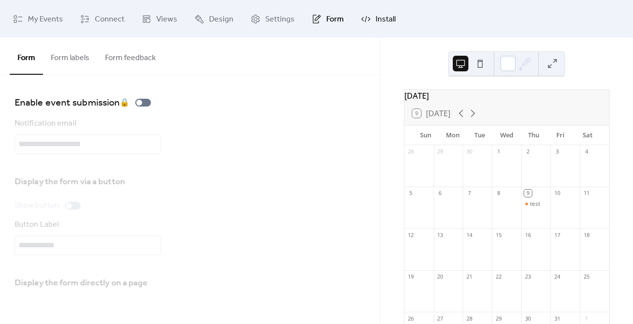
click at [385, 15] on span "Install" at bounding box center [386, 19] width 20 height 15
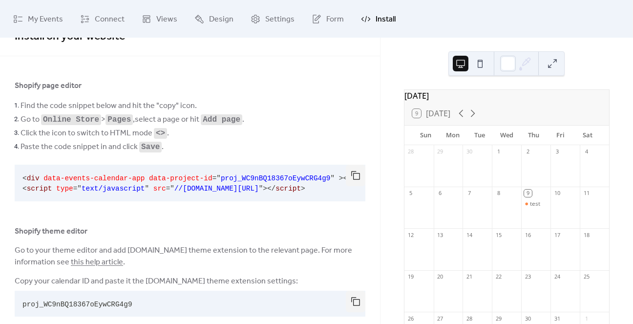
scroll to position [21, 0]
click at [352, 173] on button "button" at bounding box center [356, 174] width 20 height 21
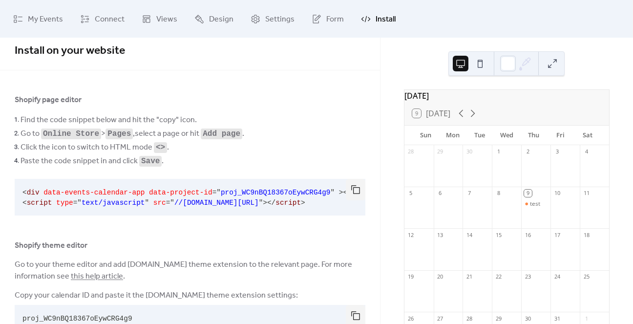
scroll to position [0, 0]
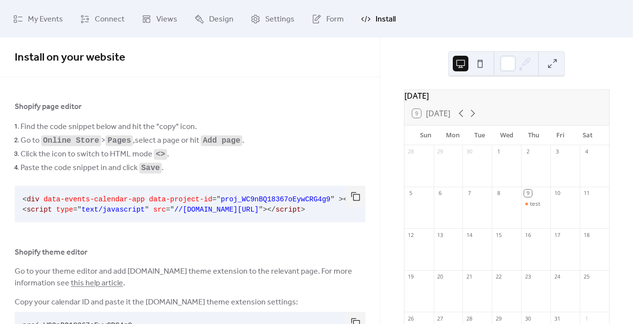
click at [210, 109] on div "Shopify page editor" at bounding box center [190, 107] width 351 height 12
click at [329, 12] on span "Form" at bounding box center [335, 19] width 18 height 15
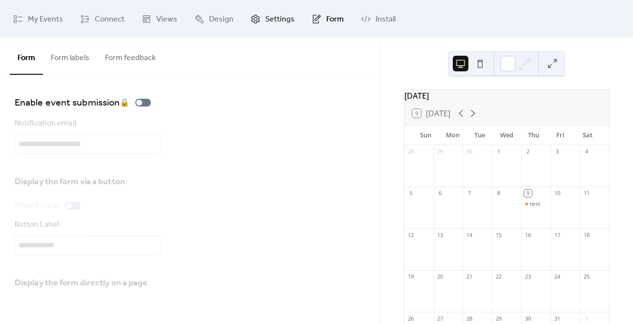
click at [268, 17] on span "Settings" at bounding box center [279, 19] width 29 height 15
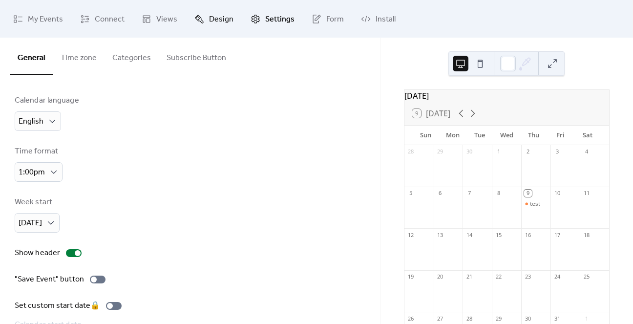
click at [216, 10] on link "Design" at bounding box center [214, 19] width 54 height 30
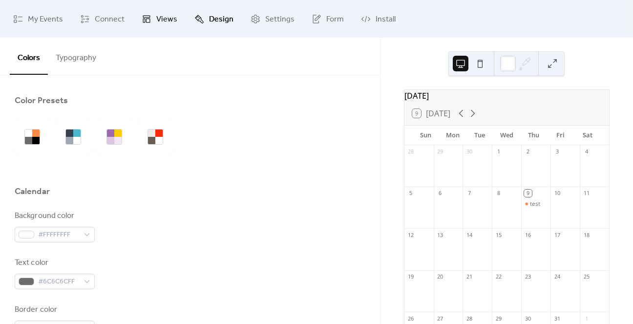
click at [154, 16] on link "Views" at bounding box center [159, 19] width 50 height 30
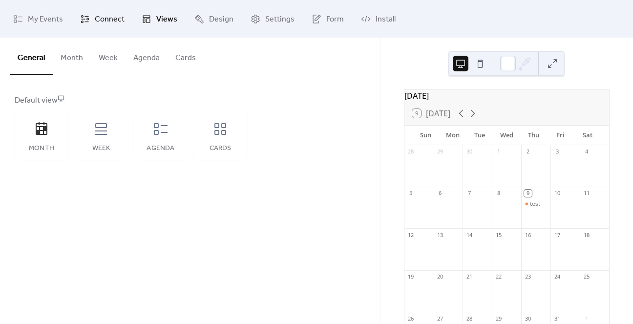
click at [110, 20] on span "Connect" at bounding box center [110, 19] width 30 height 15
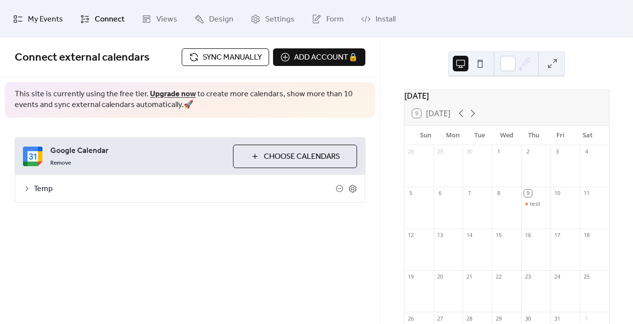
click at [45, 16] on span "My Events" at bounding box center [45, 19] width 35 height 15
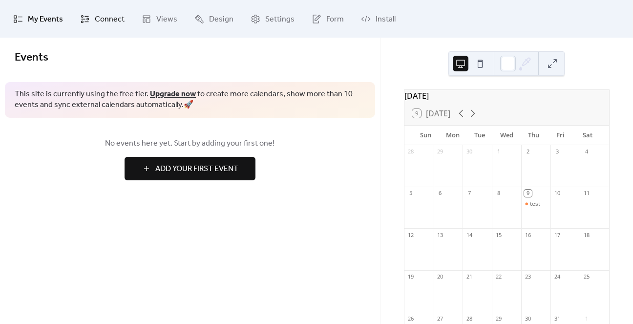
click at [95, 12] on span "Connect" at bounding box center [110, 19] width 30 height 15
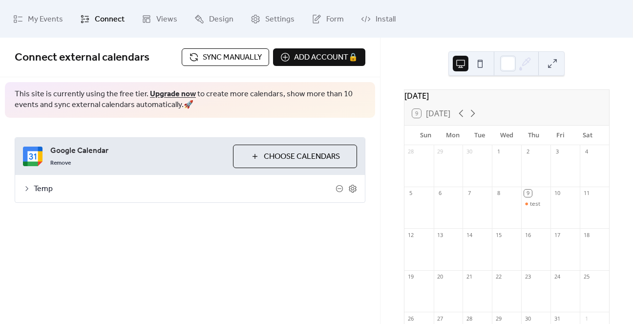
click at [203, 57] on span "Sync manually" at bounding box center [232, 58] width 59 height 12
click at [530, 208] on div "test" at bounding box center [535, 204] width 10 height 8
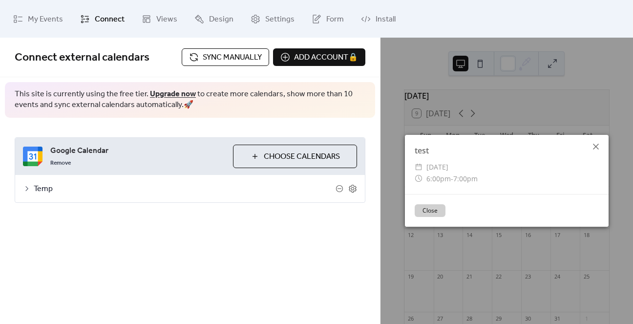
click at [599, 148] on icon at bounding box center [596, 147] width 12 height 12
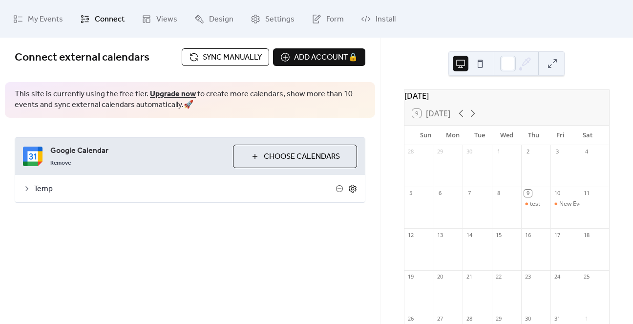
click at [355, 184] on icon at bounding box center [352, 188] width 9 height 9
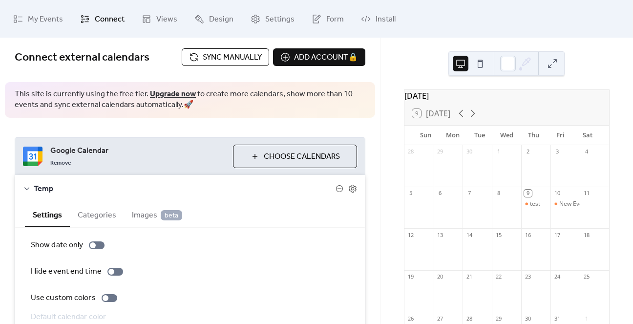
scroll to position [73, 0]
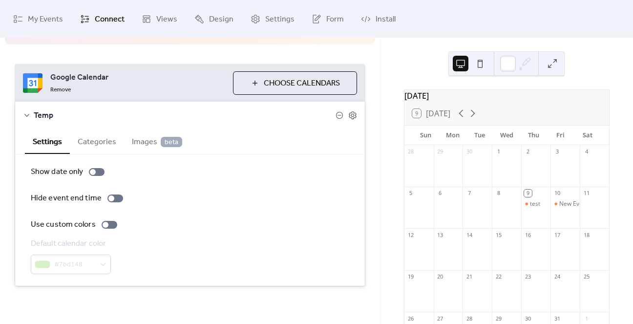
click at [91, 141] on button "Categories" at bounding box center [97, 141] width 54 height 24
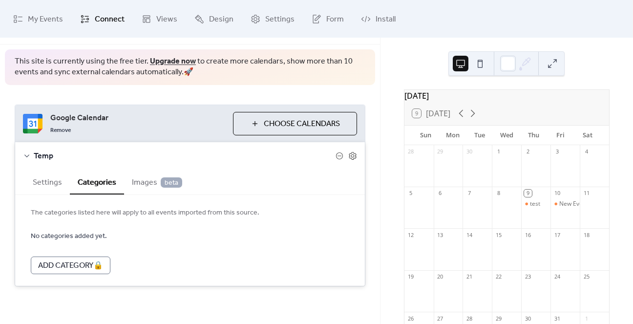
click at [134, 184] on span "Images beta" at bounding box center [157, 183] width 50 height 12
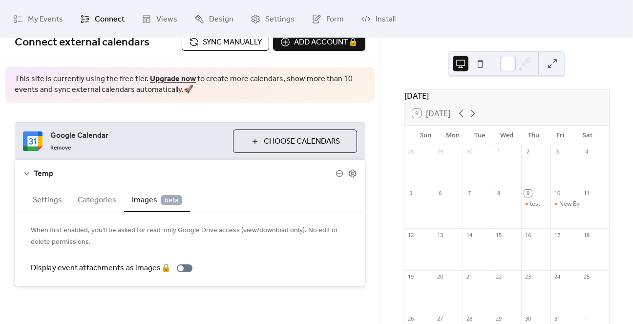
scroll to position [0, 0]
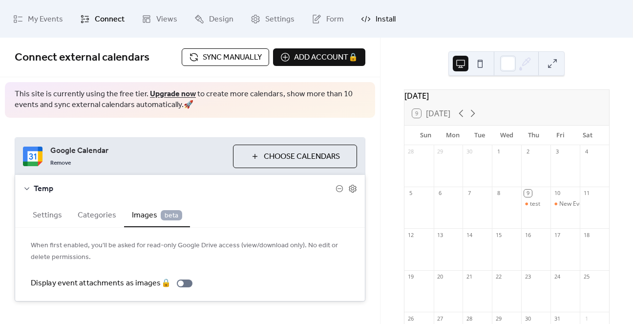
click at [376, 21] on span "Install" at bounding box center [386, 19] width 20 height 15
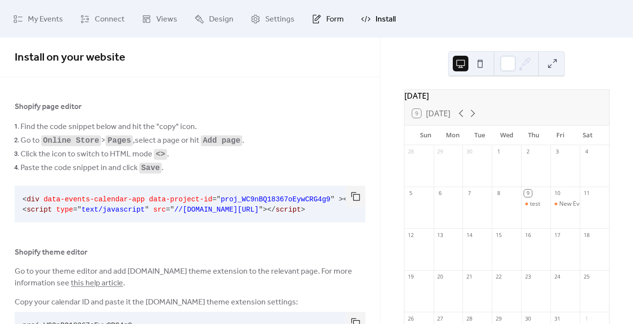
click at [318, 10] on link "Form" at bounding box center [327, 19] width 47 height 30
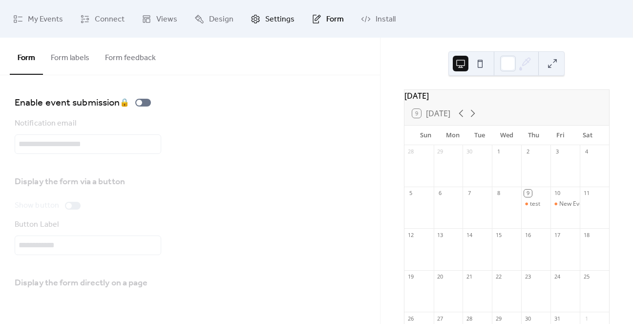
click at [284, 23] on span "Settings" at bounding box center [279, 19] width 29 height 15
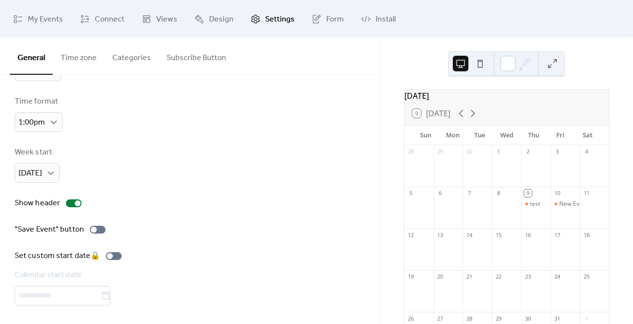
scroll to position [49, 0]
click at [98, 229] on div at bounding box center [98, 230] width 16 height 8
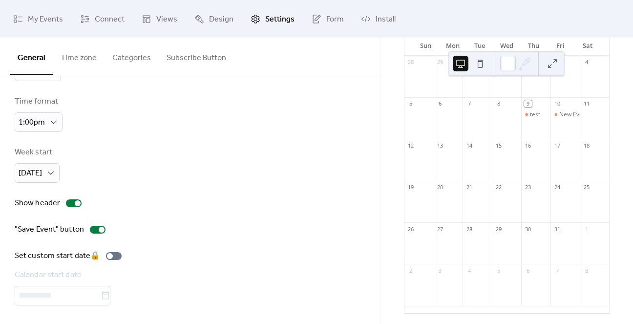
scroll to position [94, 0]
click at [213, 22] on span "Design" at bounding box center [221, 19] width 24 height 15
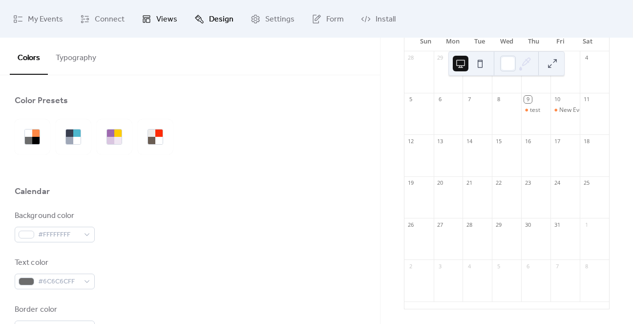
click at [159, 18] on span "Views" at bounding box center [166, 19] width 21 height 15
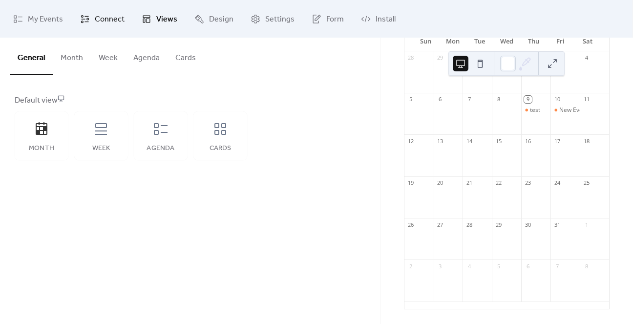
click at [109, 18] on span "Connect" at bounding box center [110, 19] width 30 height 15
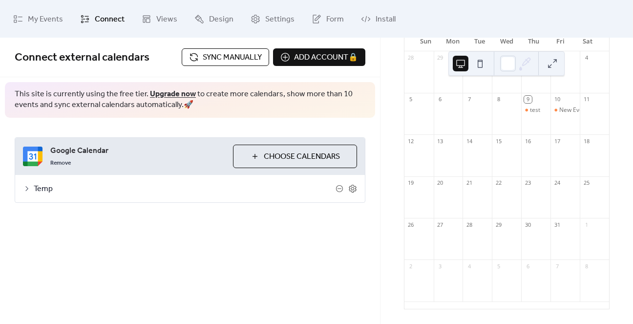
click at [43, 186] on span "Temp" at bounding box center [185, 189] width 302 height 12
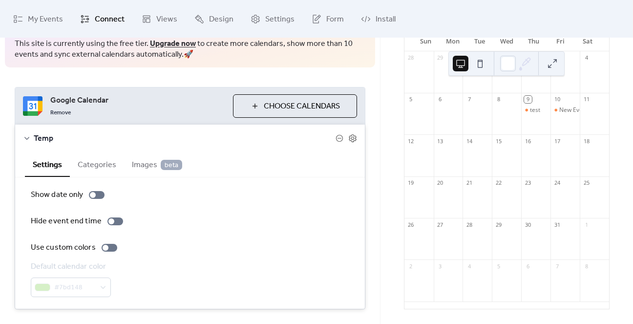
scroll to position [73, 0]
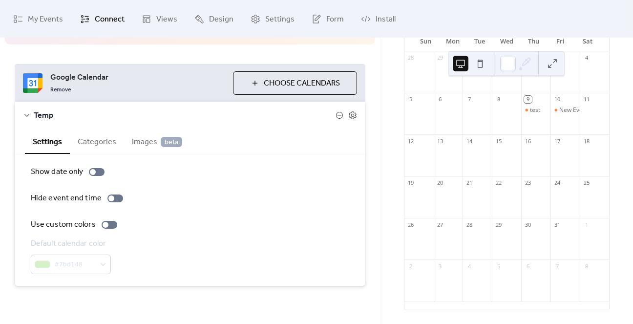
click at [89, 141] on button "Categories" at bounding box center [97, 141] width 54 height 24
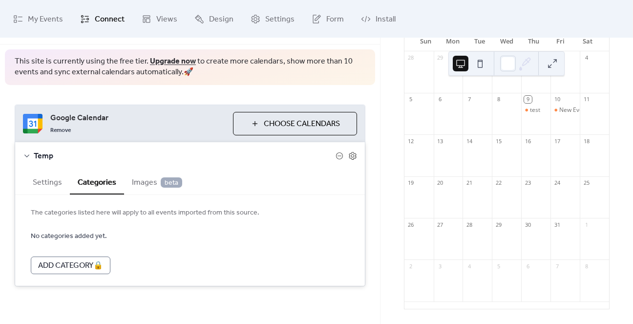
click at [141, 178] on span "Images beta" at bounding box center [157, 183] width 50 height 12
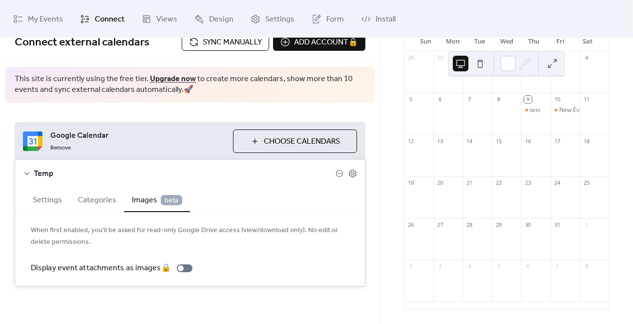
click at [32, 173] on div "Temp" at bounding box center [190, 173] width 350 height 27
click at [84, 198] on button "Categories" at bounding box center [97, 199] width 54 height 24
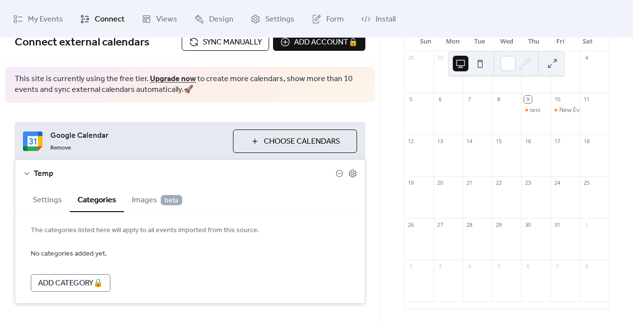
click at [43, 194] on button "Settings" at bounding box center [47, 199] width 45 height 24
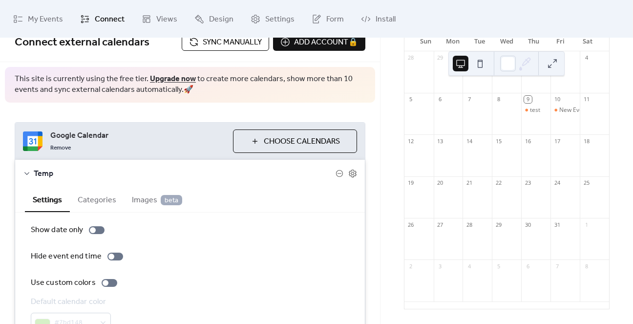
click at [28, 173] on icon at bounding box center [27, 173] width 8 height 8
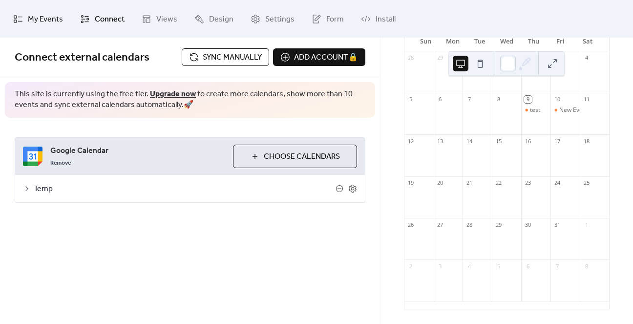
click at [42, 18] on span "My Events" at bounding box center [45, 19] width 35 height 15
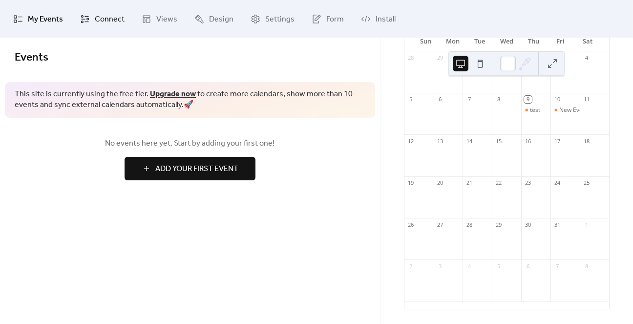
click at [113, 20] on span "Connect" at bounding box center [110, 19] width 30 height 15
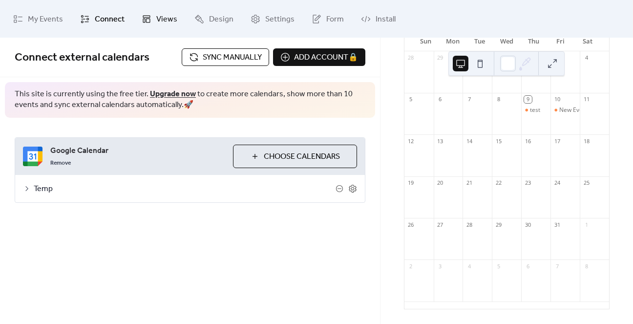
click at [156, 18] on span "Views" at bounding box center [166, 19] width 21 height 15
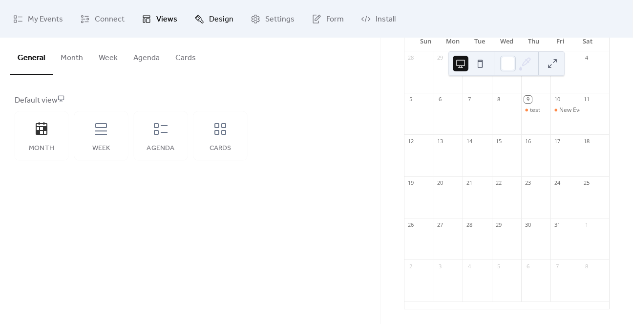
click at [213, 16] on span "Design" at bounding box center [221, 19] width 24 height 15
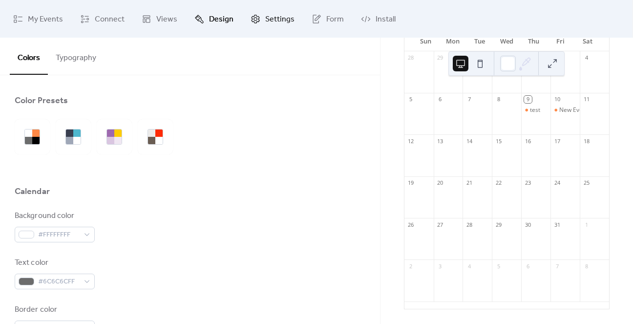
click at [265, 20] on span "Settings" at bounding box center [279, 19] width 29 height 15
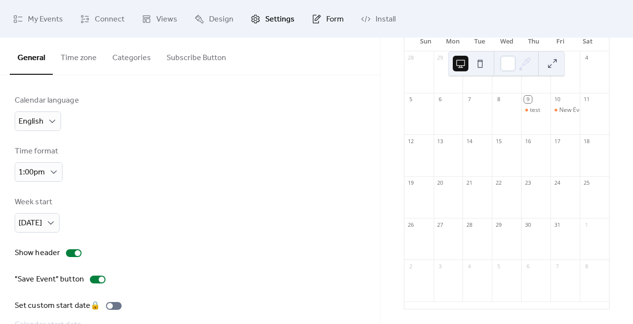
click at [332, 17] on span "Form" at bounding box center [335, 19] width 18 height 15
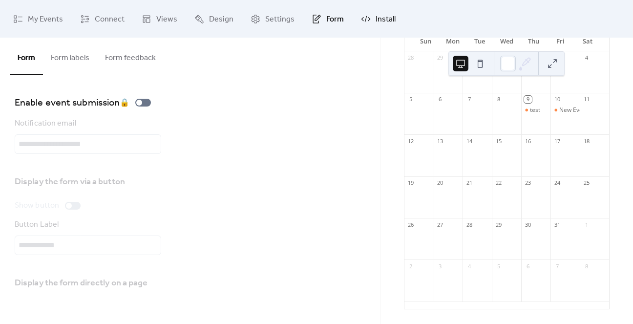
click at [364, 20] on icon at bounding box center [366, 19] width 10 height 10
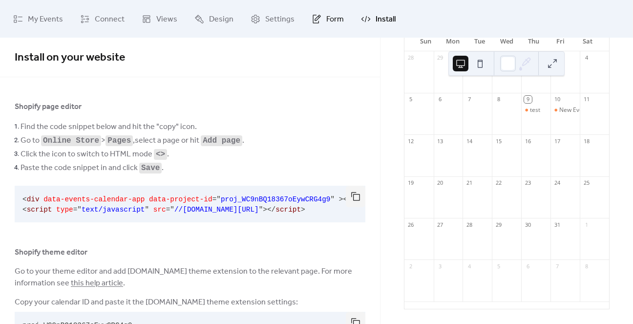
click at [318, 17] on link "Form" at bounding box center [327, 19] width 47 height 30
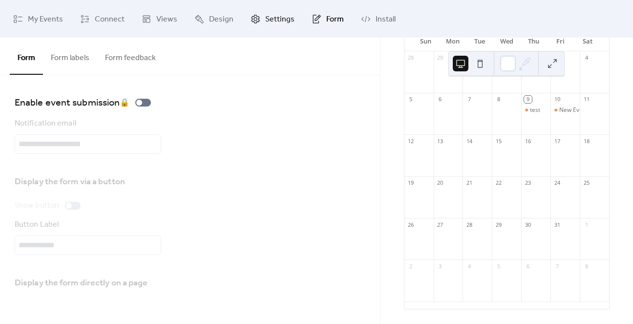
click at [273, 15] on span "Settings" at bounding box center [279, 19] width 29 height 15
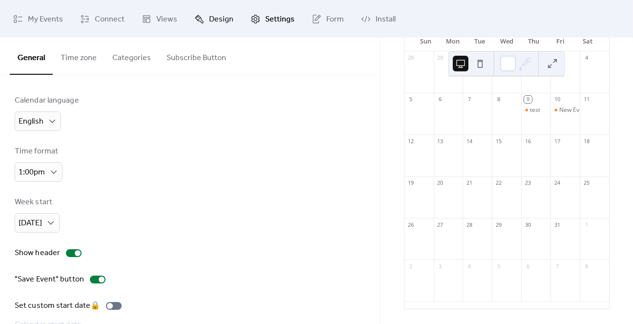
click at [214, 18] on span "Design" at bounding box center [221, 19] width 24 height 15
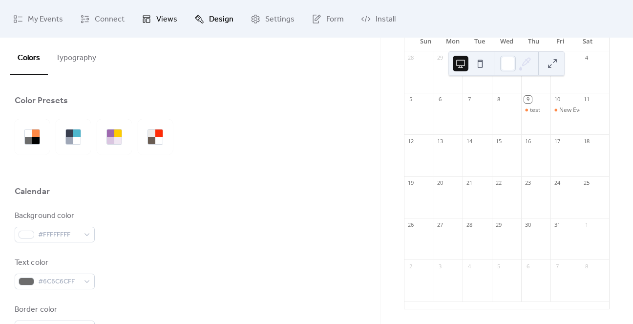
click at [166, 18] on span "Views" at bounding box center [166, 19] width 21 height 15
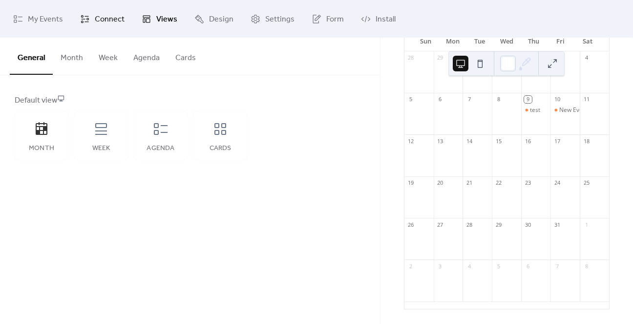
click at [116, 18] on span "Connect" at bounding box center [110, 19] width 30 height 15
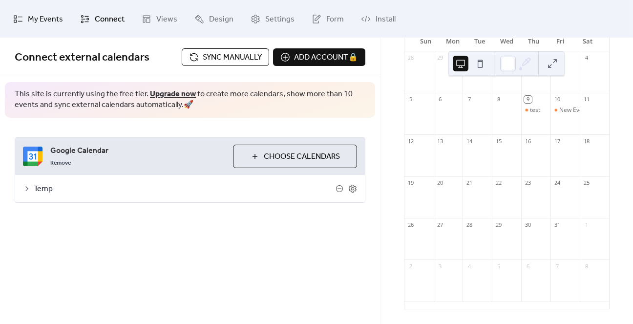
click at [45, 18] on span "My Events" at bounding box center [45, 19] width 35 height 15
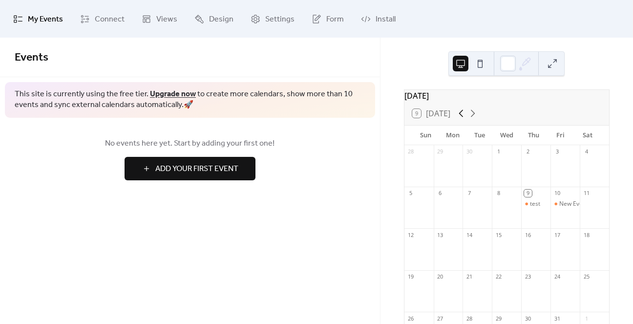
click at [461, 119] on icon at bounding box center [461, 113] width 12 height 12
click at [476, 119] on icon at bounding box center [473, 113] width 12 height 12
